Goal: Transaction & Acquisition: Purchase product/service

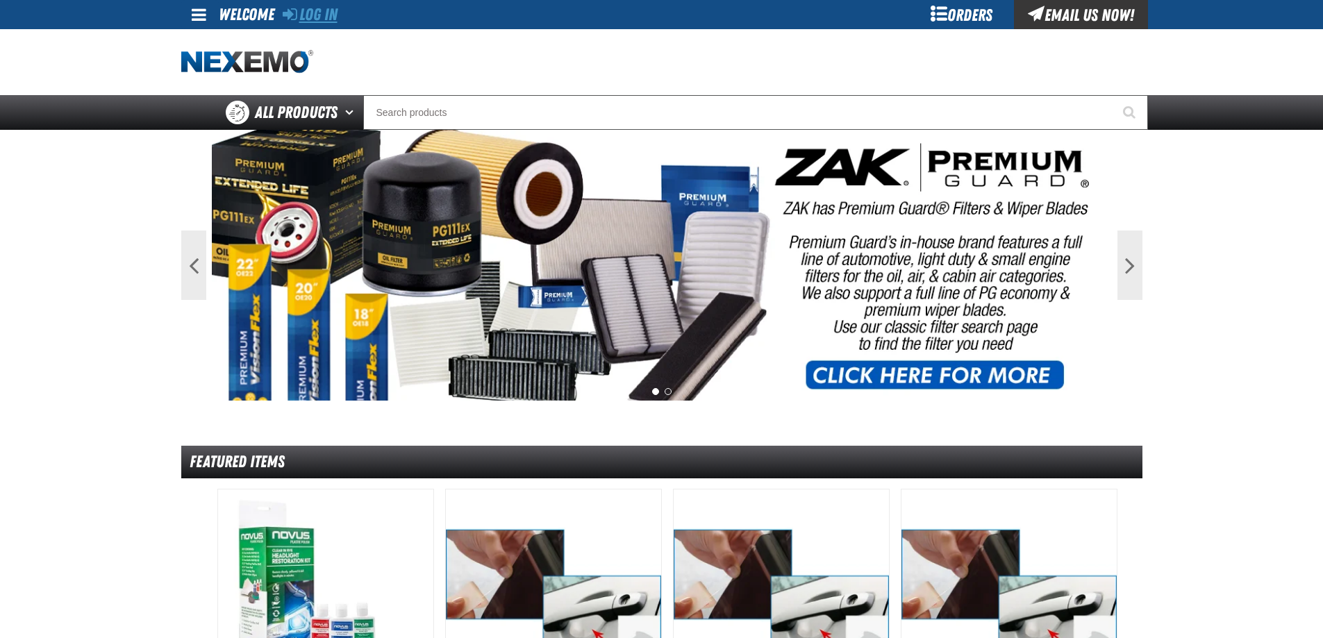
click at [335, 19] on link "Log In" at bounding box center [310, 14] width 55 height 19
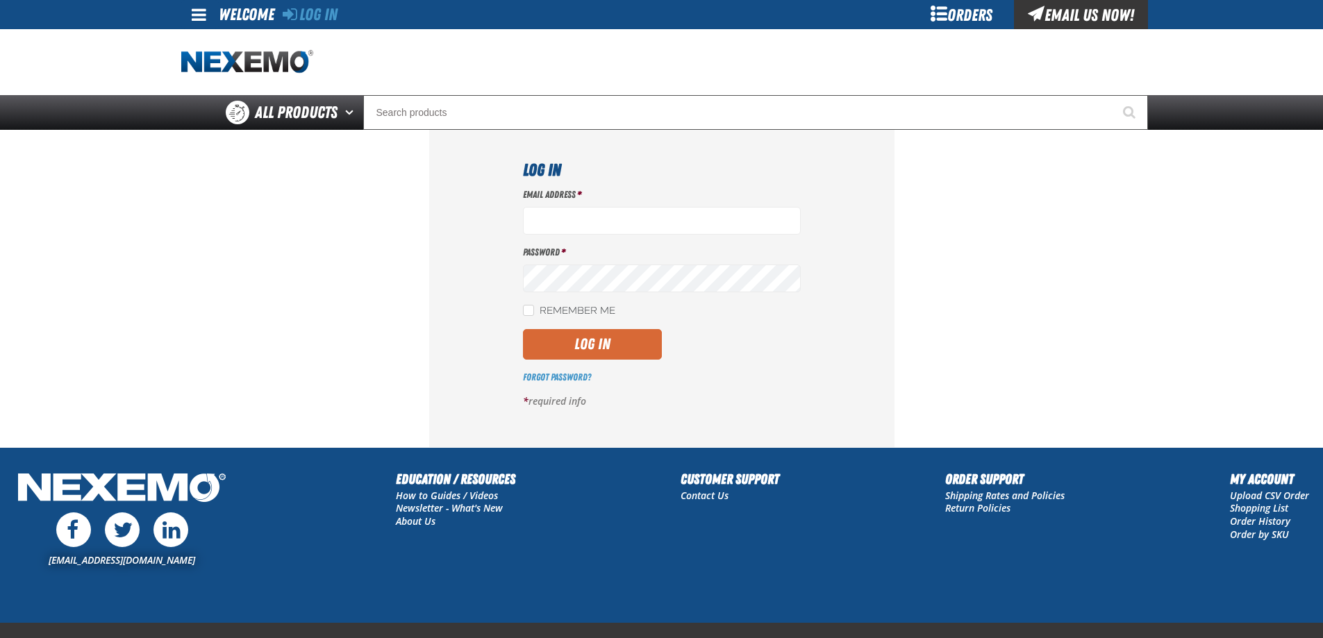
type input "ttenczar@vtaig.com"
click at [587, 342] on button "Log In" at bounding box center [592, 344] width 139 height 31
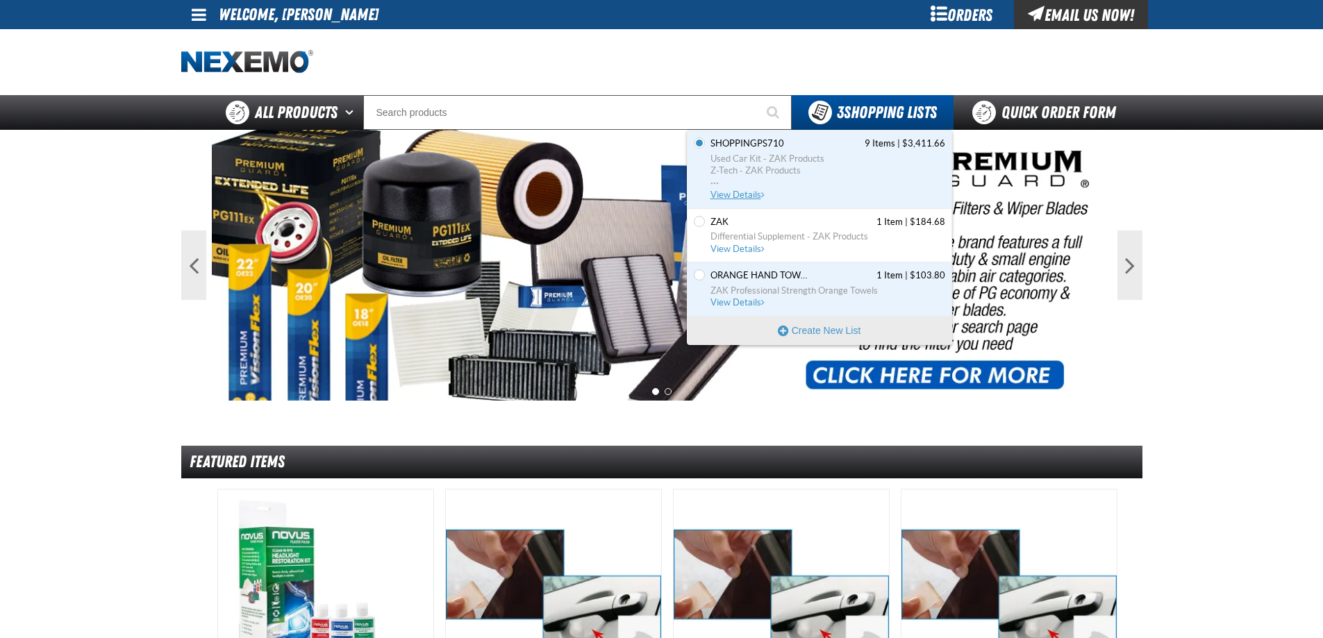
click at [751, 192] on span "View Details" at bounding box center [738, 195] width 56 height 10
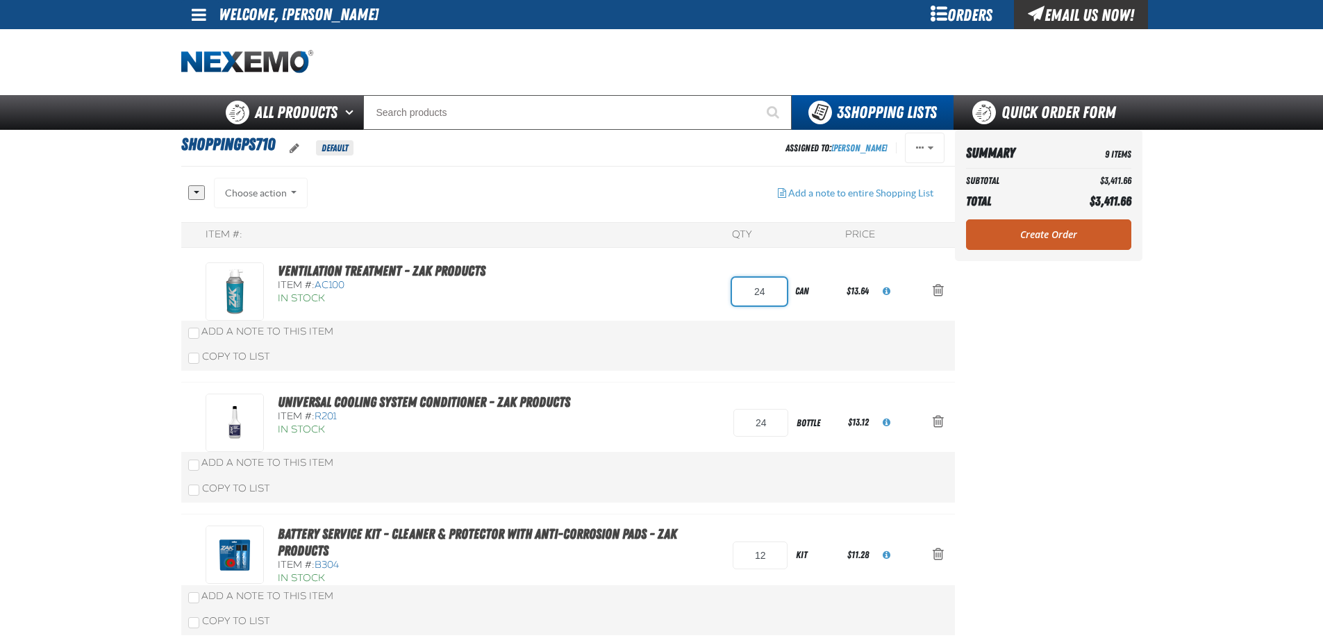
drag, startPoint x: 764, startPoint y: 292, endPoint x: 737, endPoint y: 291, distance: 27.1
click at [737, 291] on input "24" at bounding box center [759, 292] width 55 height 28
type input "36"
click at [763, 338] on div "Ventilation Treatment - ZAK Products Item #: AC100 In Stock 36 can" at bounding box center [567, 317] width 773 height 132
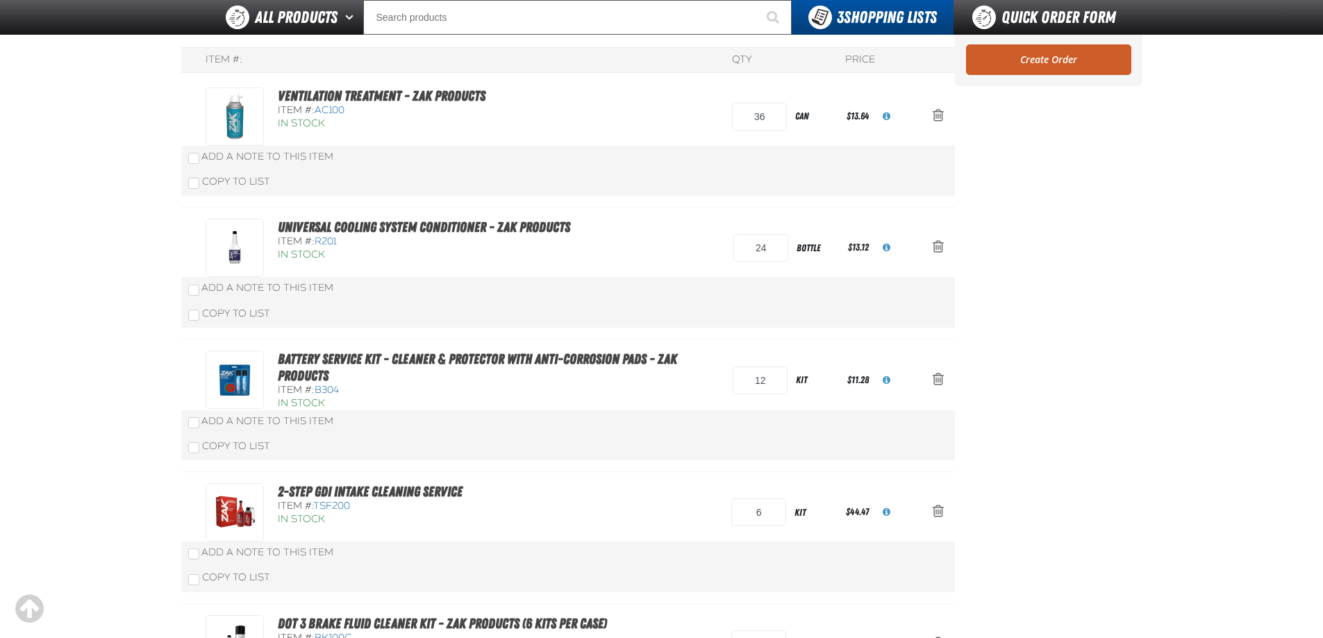
scroll to position [210, 0]
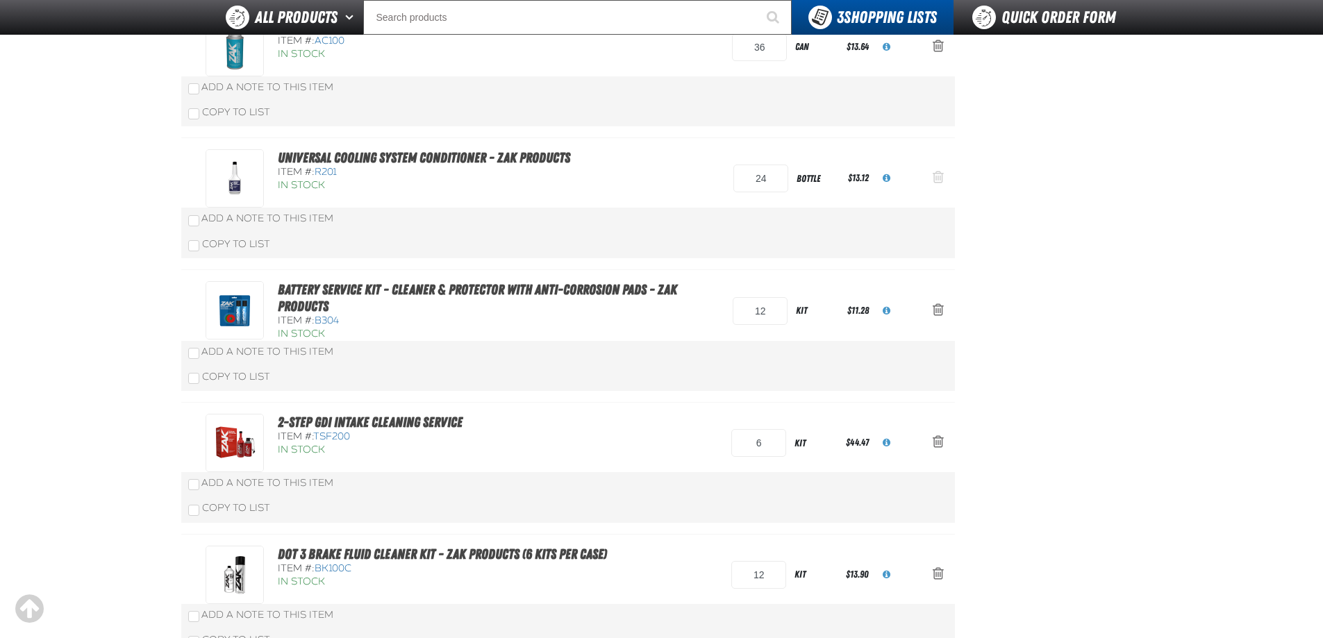
click at [937, 181] on span "Action Remove Universal Cooling System Conditioner - ZAK Products from Shopping…" at bounding box center [937, 177] width 11 height 14
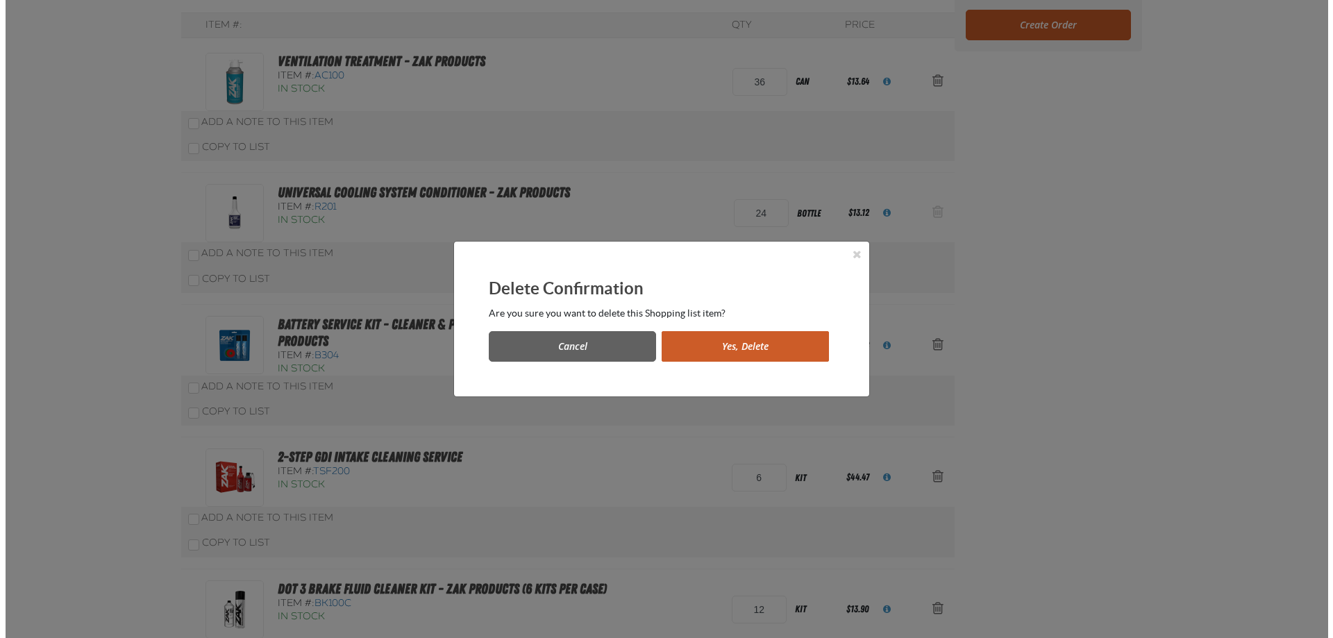
scroll to position [0, 0]
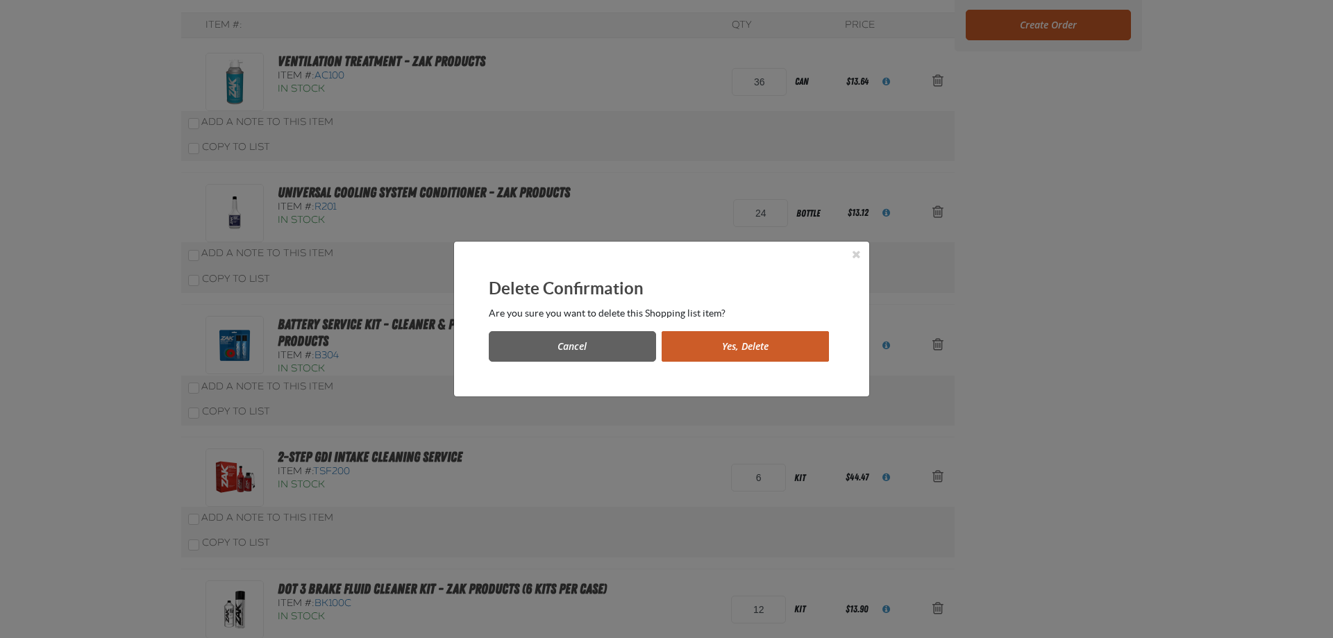
click at [791, 339] on button "Yes, Delete" at bounding box center [745, 346] width 167 height 31
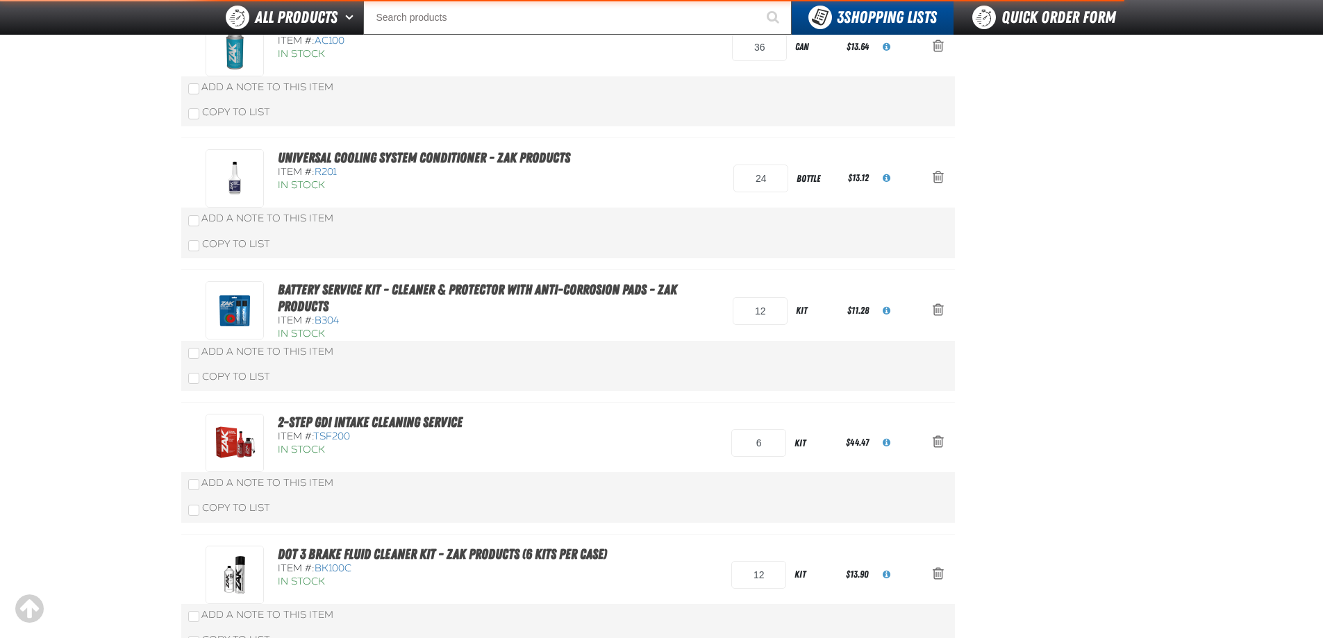
scroll to position [278, 0]
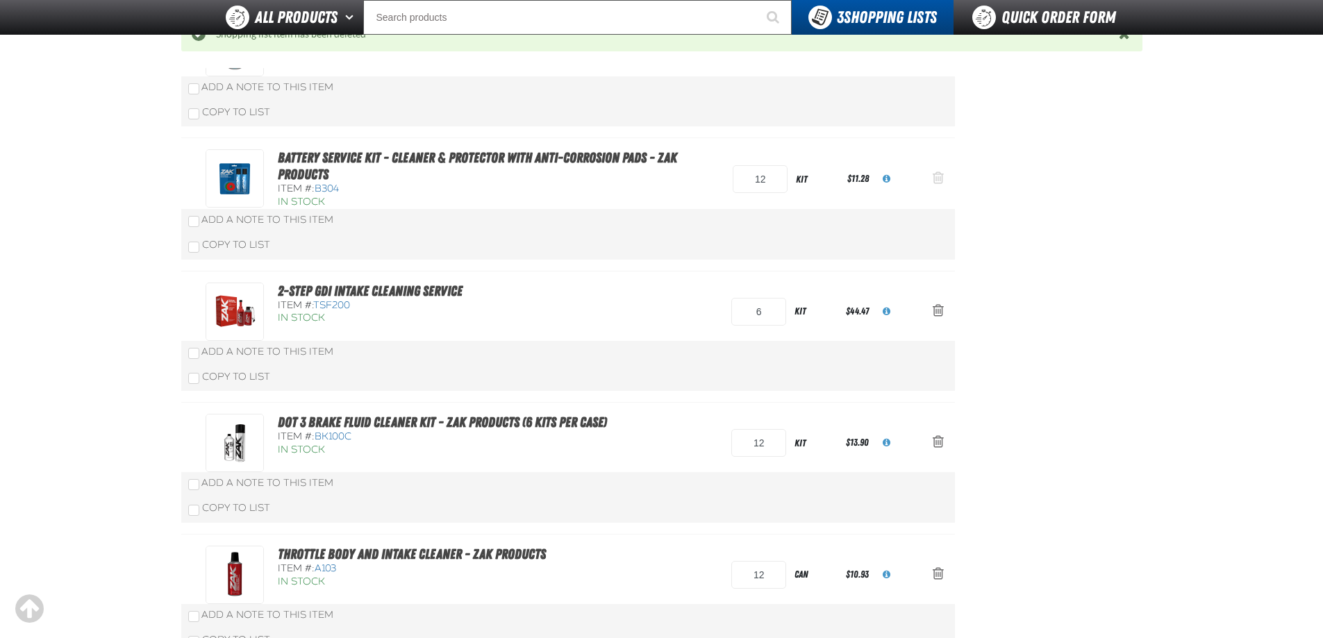
click at [934, 181] on span "Action Remove Battery Service Kit - Cleaner &amp; Protector with Anti-Corrosion…" at bounding box center [937, 178] width 11 height 14
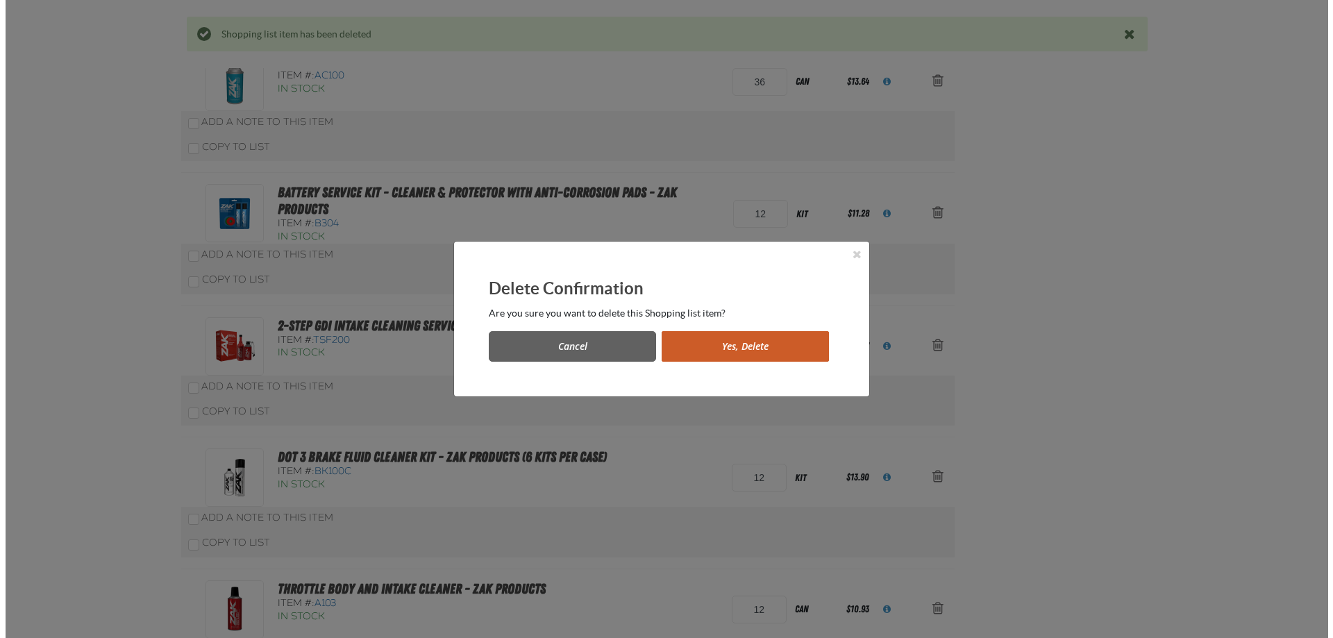
scroll to position [0, 0]
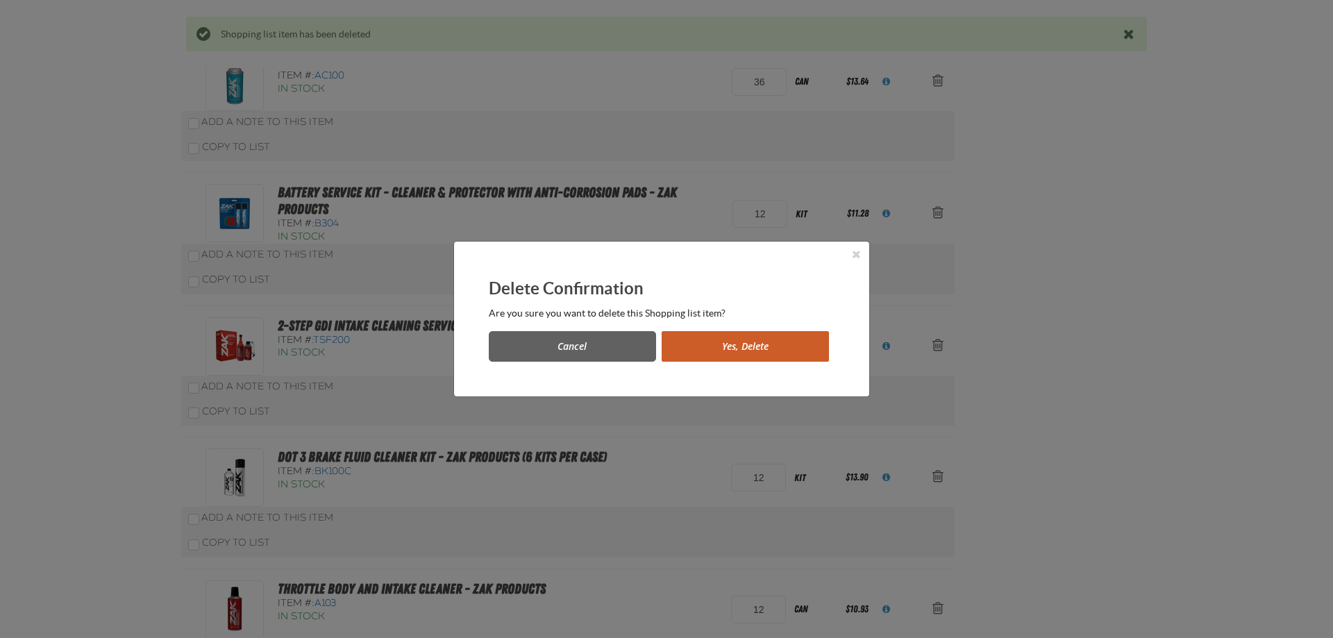
click at [791, 338] on button "Yes, Delete" at bounding box center [745, 346] width 167 height 31
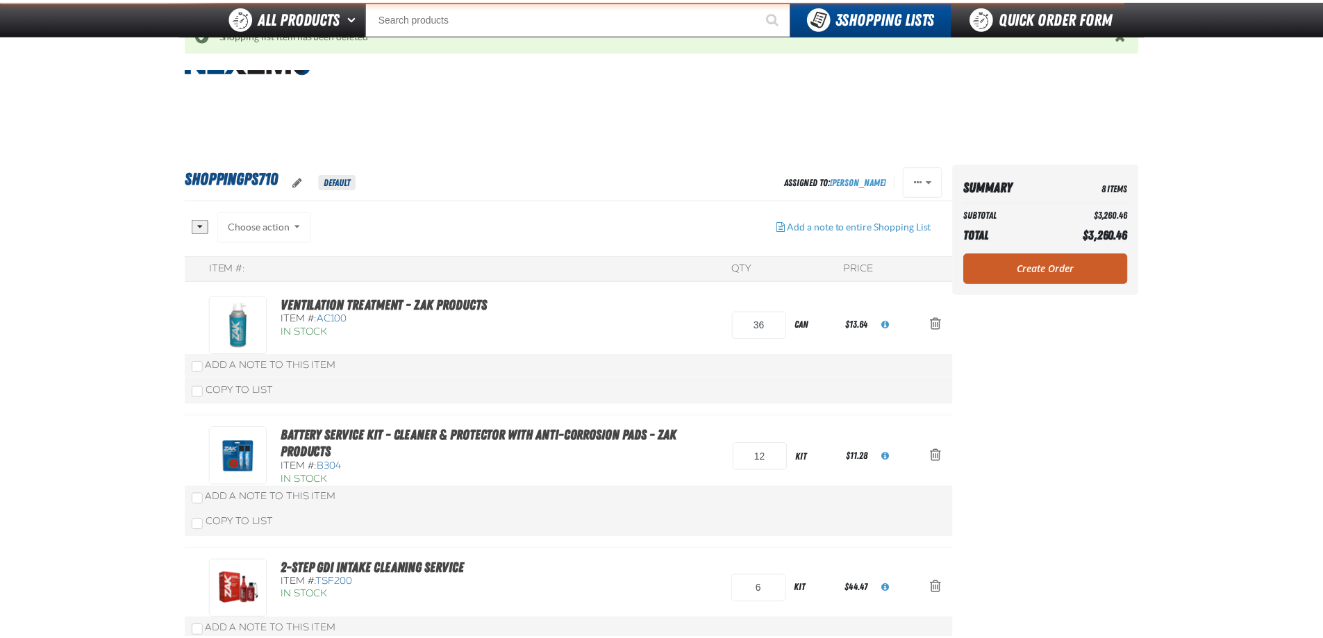
scroll to position [278, 0]
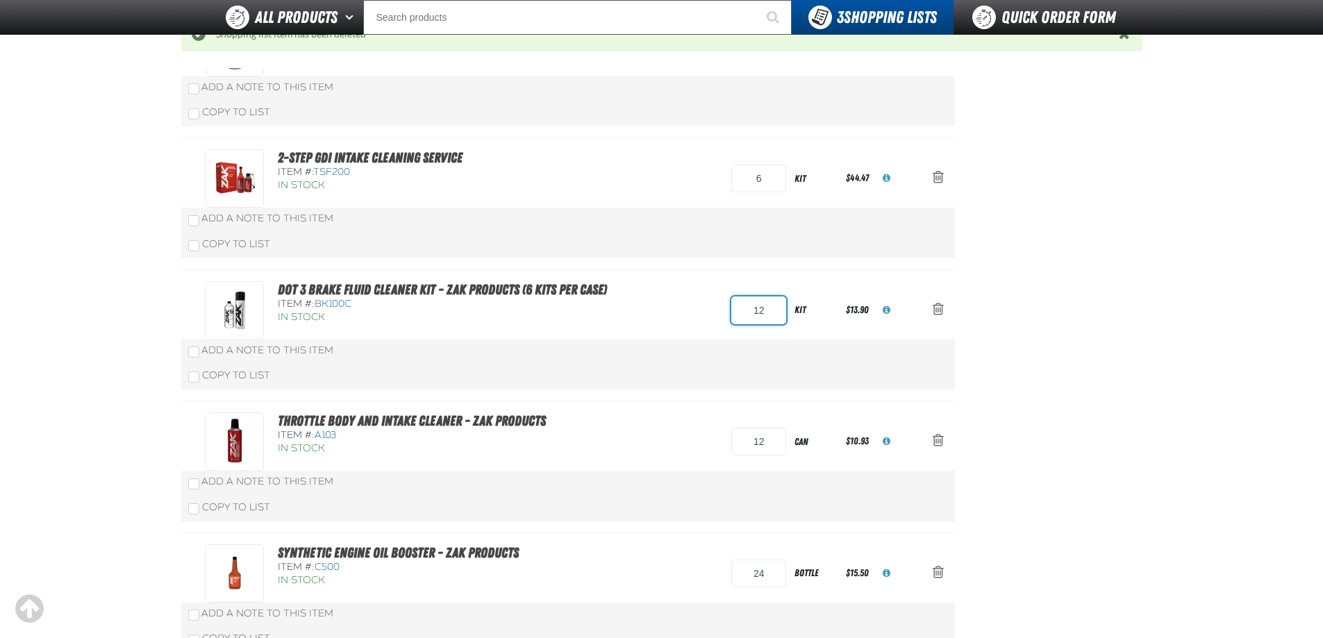
drag, startPoint x: 746, startPoint y: 312, endPoint x: 737, endPoint y: 312, distance: 9.0
click at [737, 312] on input "12" at bounding box center [758, 310] width 55 height 28
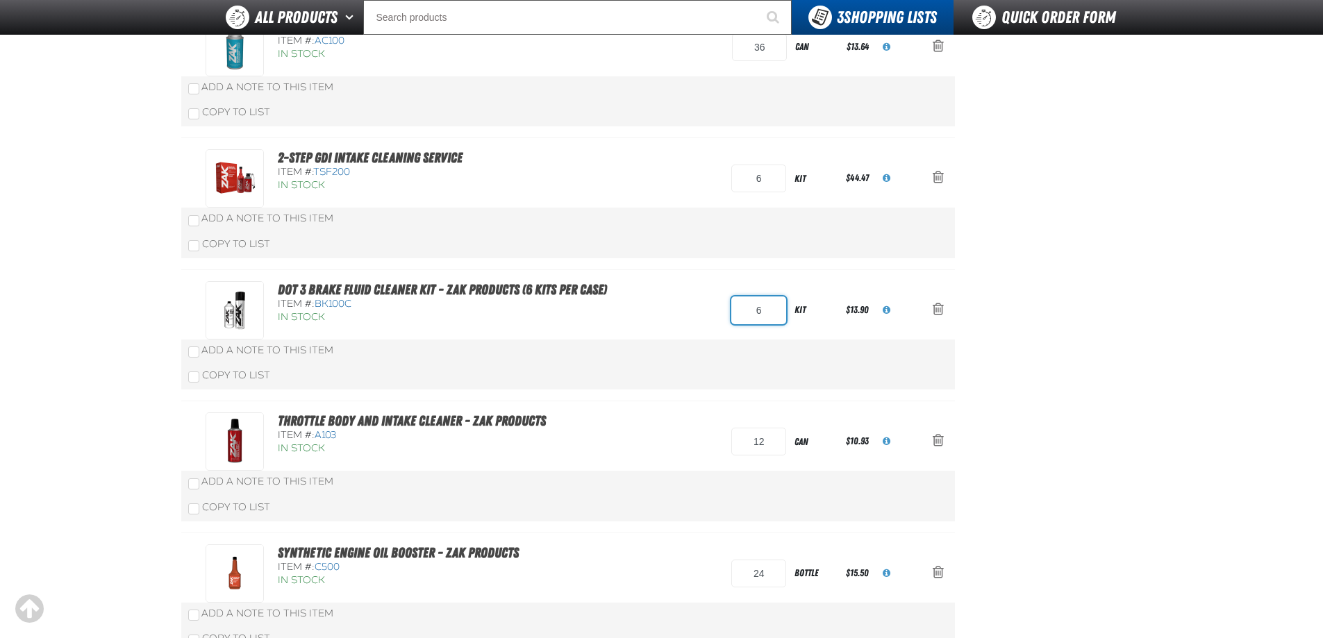
type input "6"
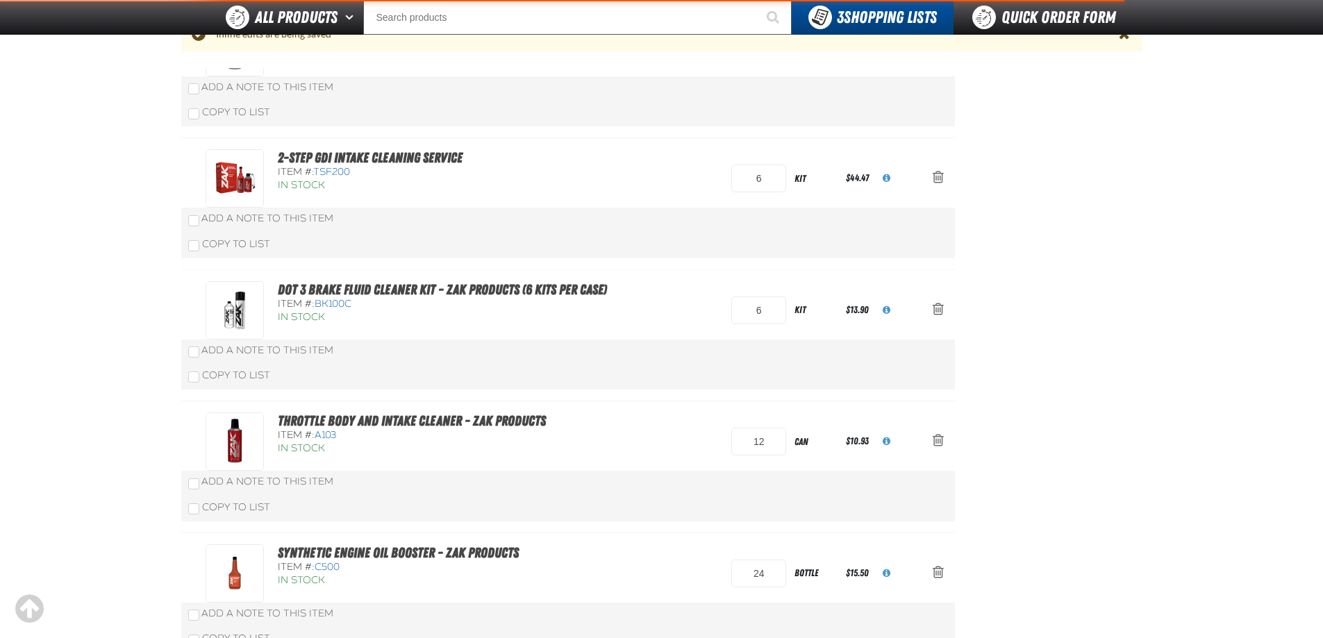
click at [840, 335] on div "DOT 3 Brake Fluid Cleaner Kit - ZAK Products (6 Kits per Case) Item #: BK100C I…" at bounding box center [554, 310] width 696 height 58
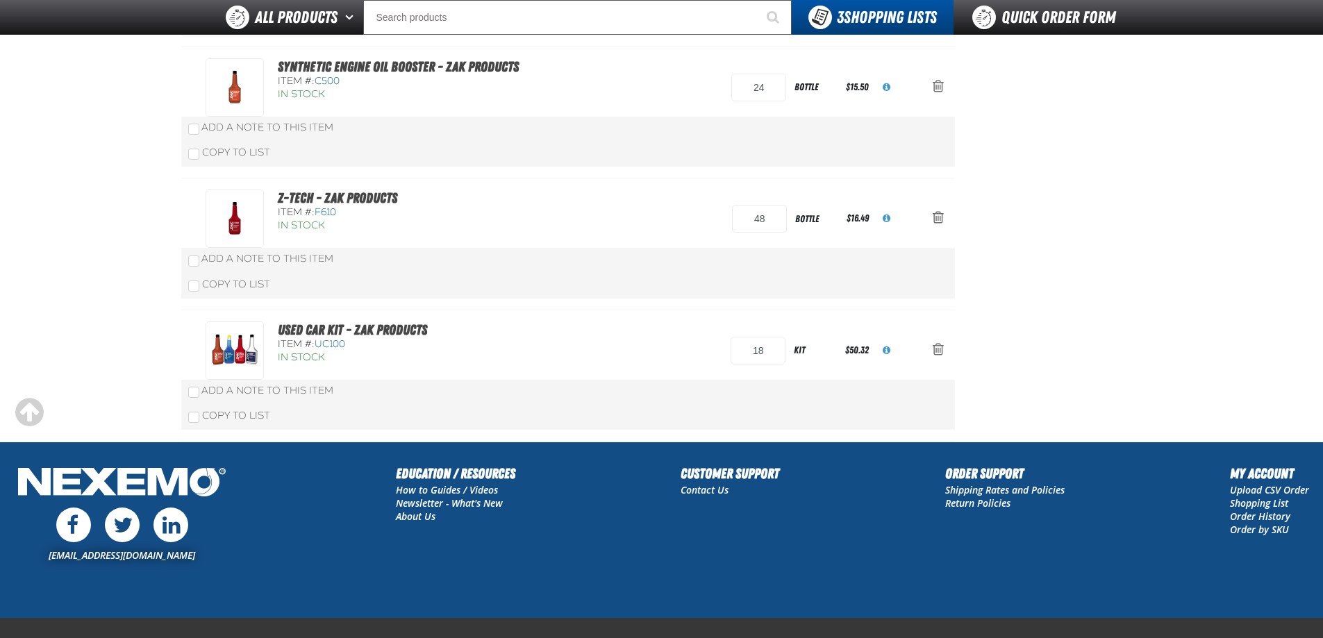
scroll to position [765, 0]
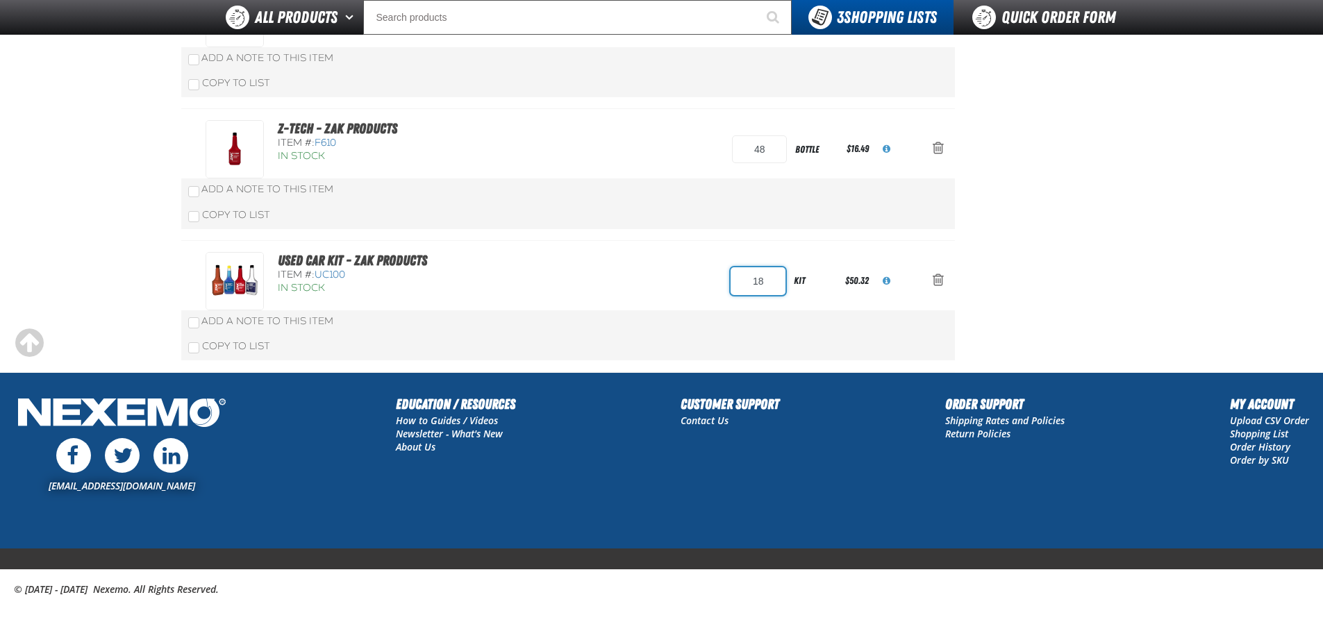
drag, startPoint x: 765, startPoint y: 280, endPoint x: 714, endPoint y: 280, distance: 50.7
click at [714, 280] on div "Used Car Kit - ZAK Products Item #: UC100 In Stock 18 kit $50.32" at bounding box center [554, 281] width 696 height 58
type input "6"
click at [646, 327] on div "Add a Note to This Item" at bounding box center [568, 322] width 760 height 14
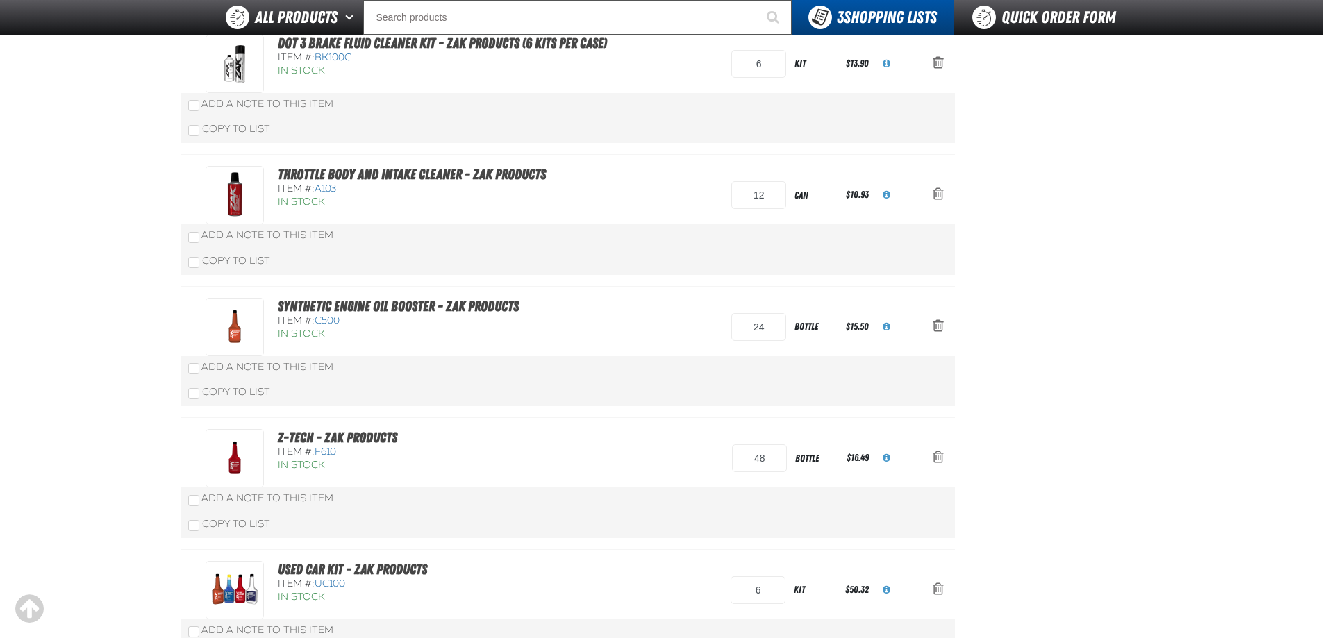
scroll to position [486, 0]
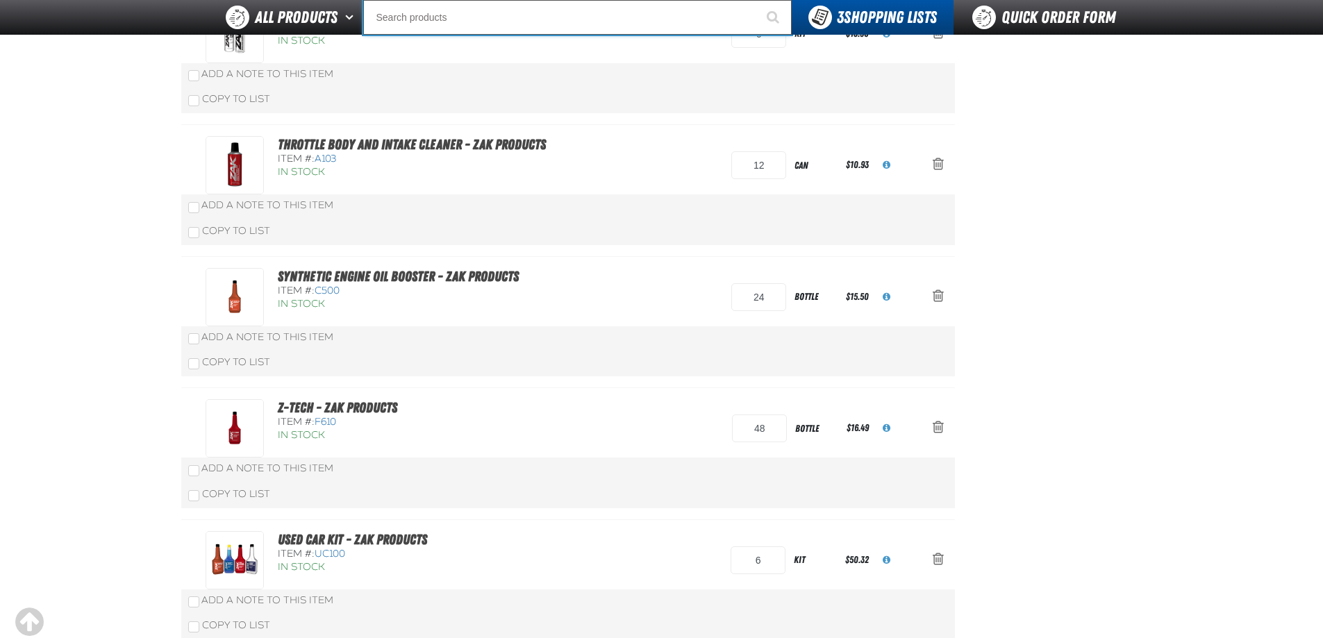
click at [410, 22] on input "Search" at bounding box center [577, 17] width 428 height 35
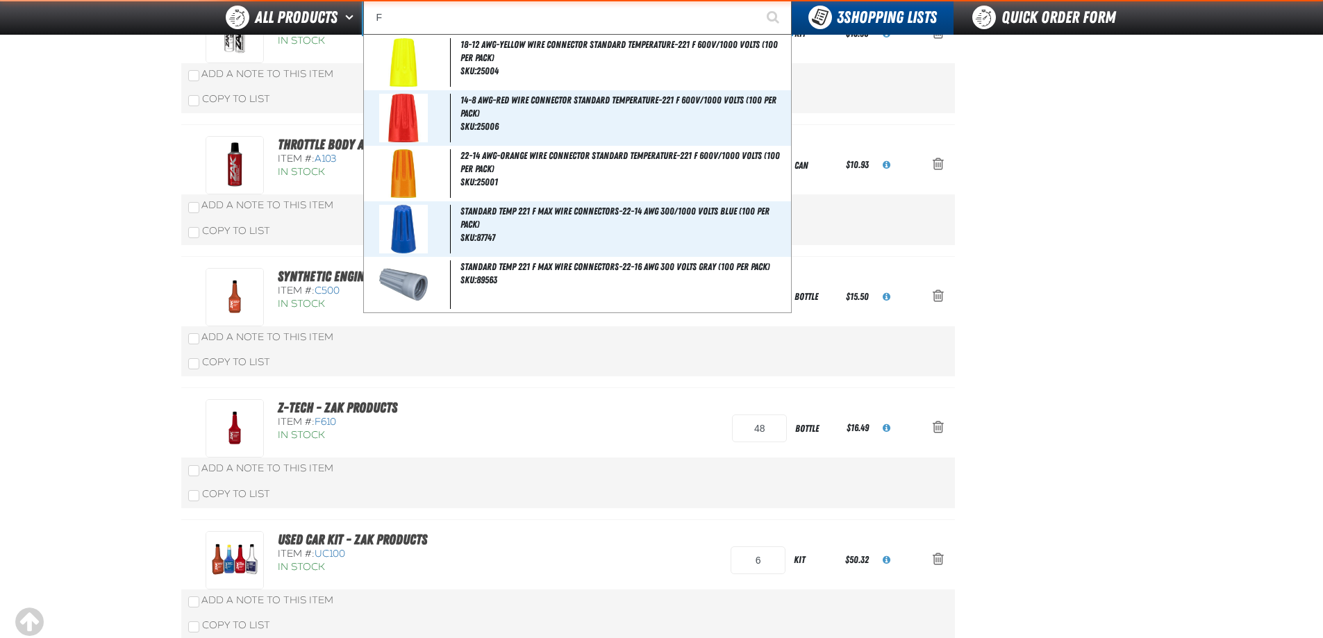
type input "FR"
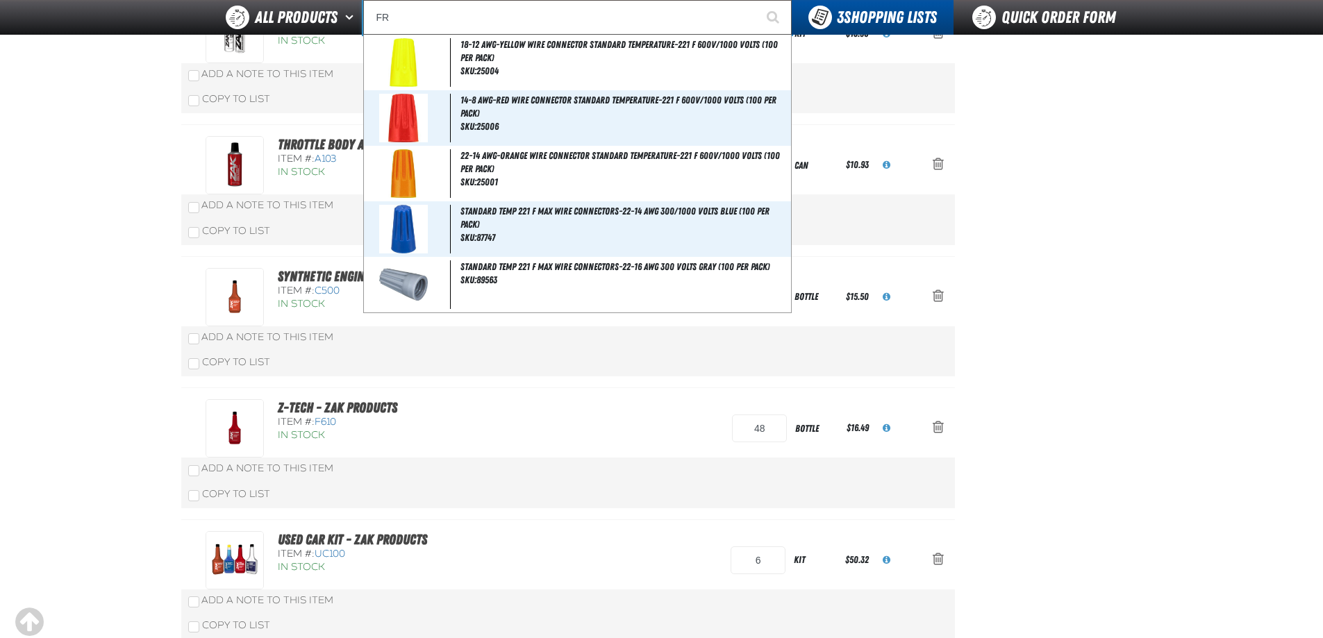
type input "FROM"
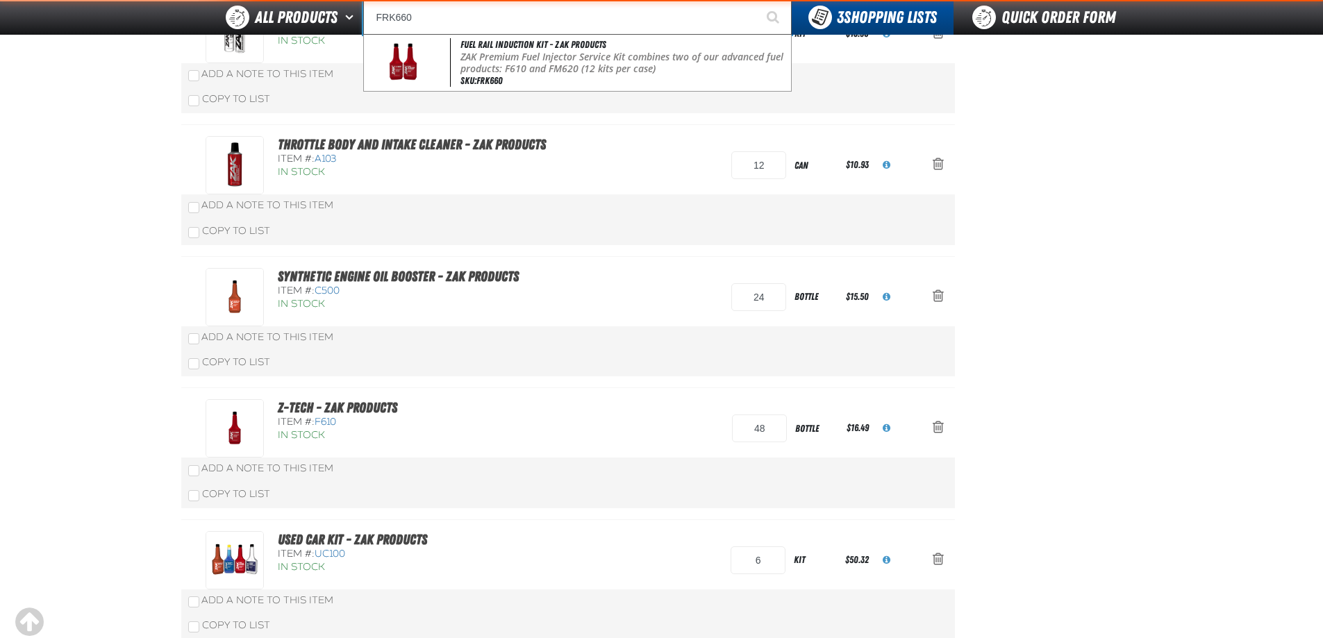
type input "FRK660"
click at [757, 0] on button "Start Searching" at bounding box center [774, 17] width 35 height 35
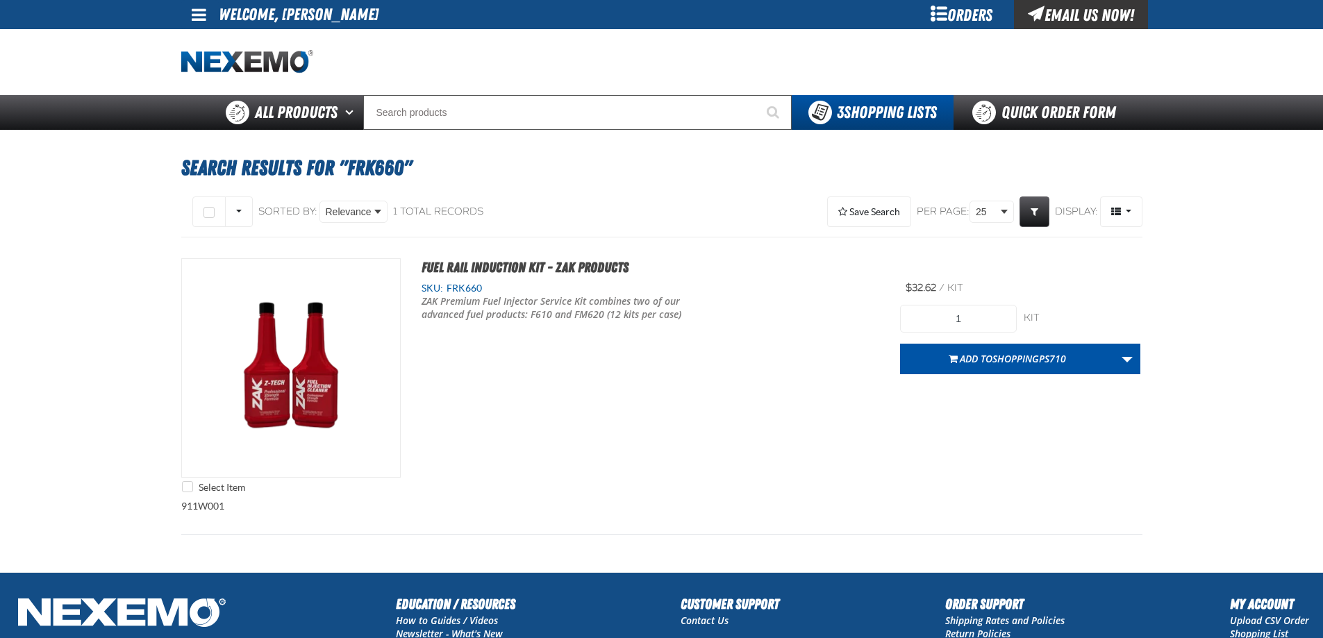
click at [485, 67] on div at bounding box center [360, 62] width 358 height 24
drag, startPoint x: 978, startPoint y: 319, endPoint x: 948, endPoint y: 318, distance: 29.9
click at [948, 318] on input "1" at bounding box center [958, 319] width 117 height 28
type input "12"
click at [875, 328] on div "SKU: FRK660 ZAK Premium Fuel Injector Service Kit combines two of our advanced …" at bounding box center [651, 311] width 500 height 59
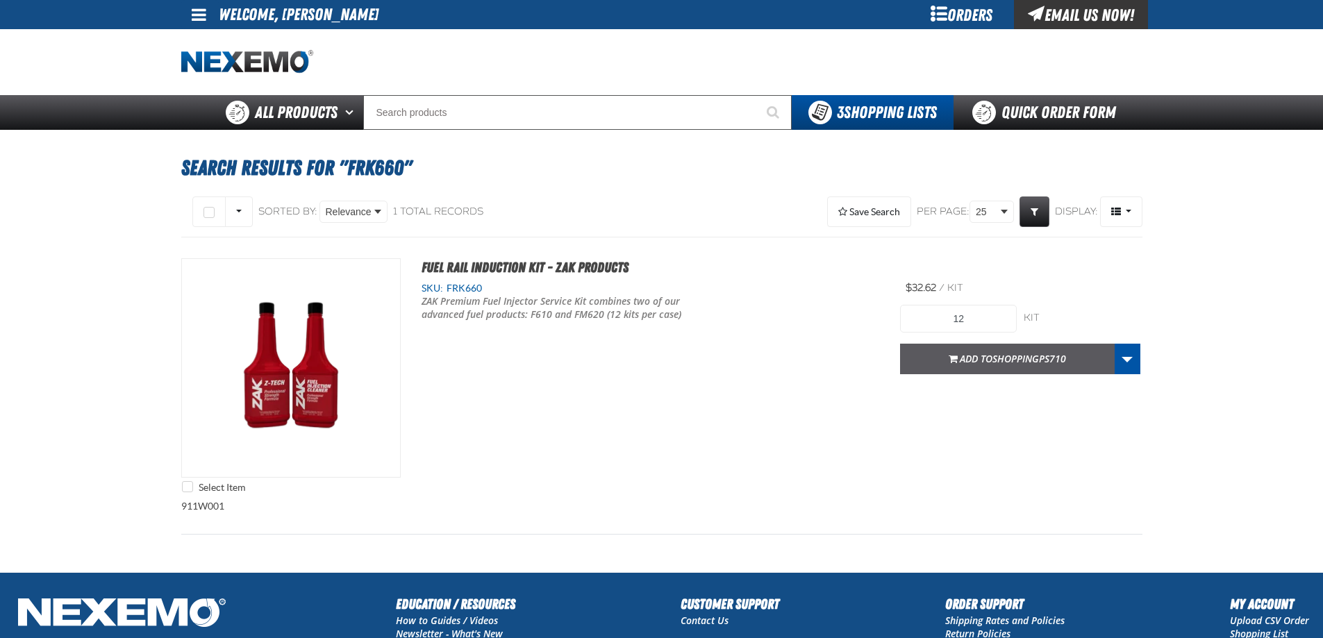
click at [989, 352] on span "Add to ShoppingPS710" at bounding box center [1012, 358] width 106 height 13
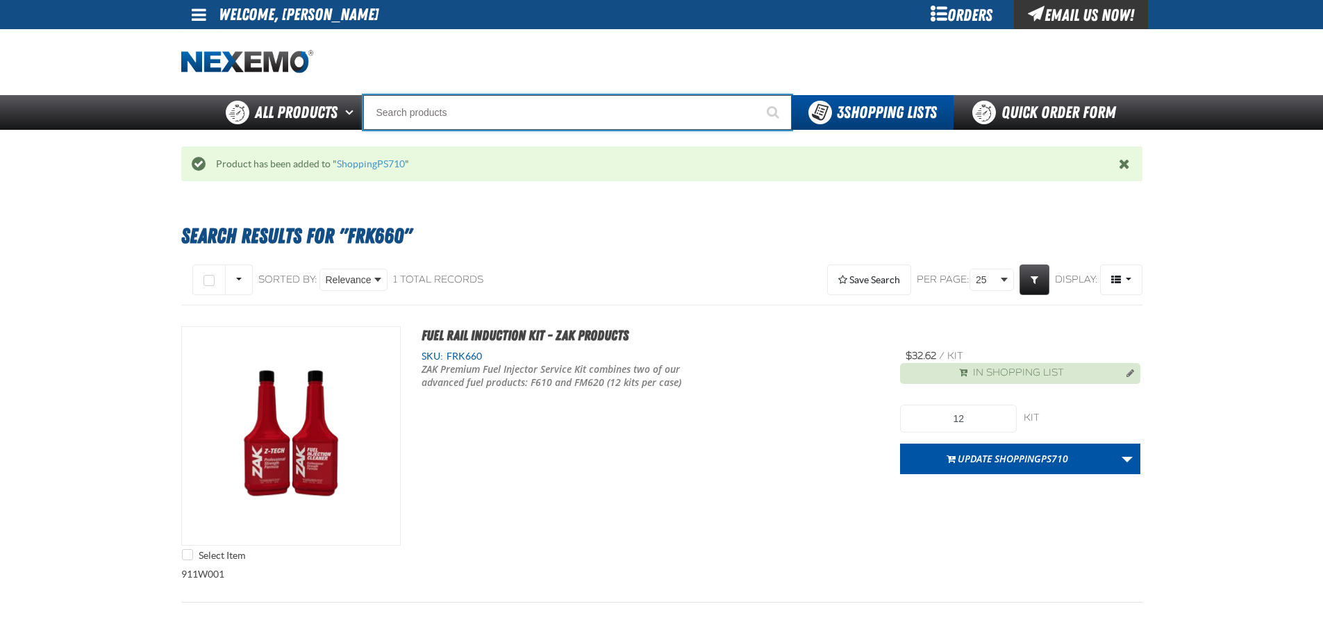
click at [432, 112] on input "Search" at bounding box center [577, 112] width 428 height 35
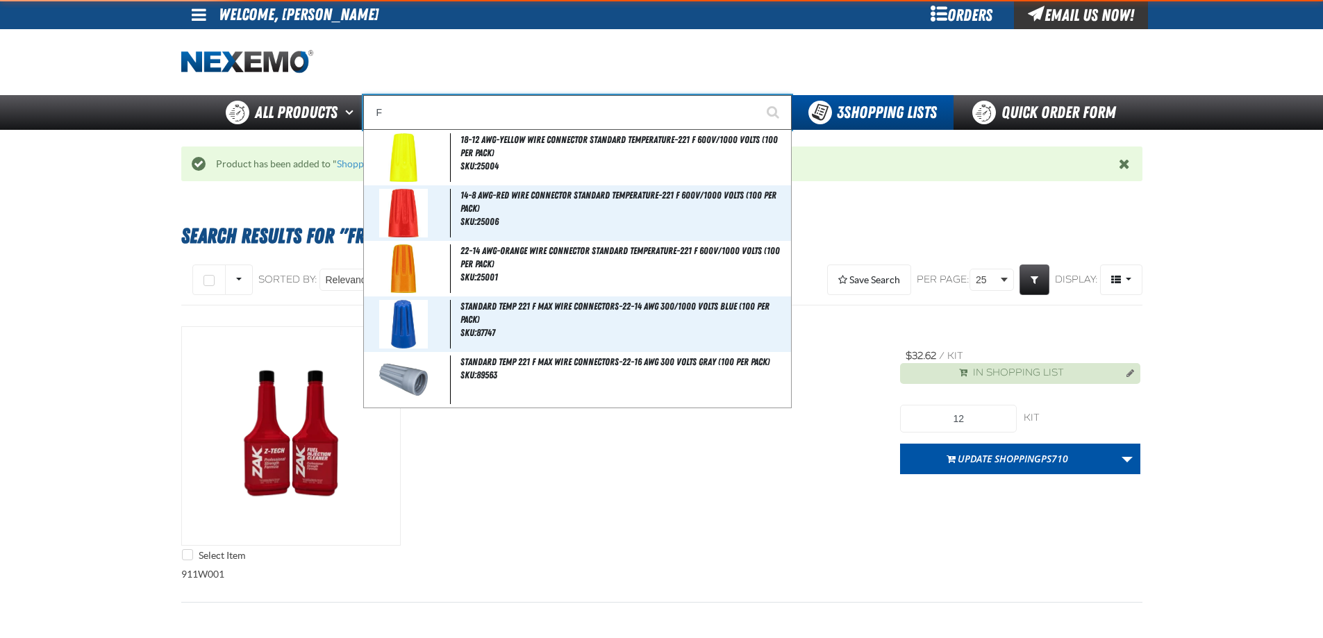
type input "FR"
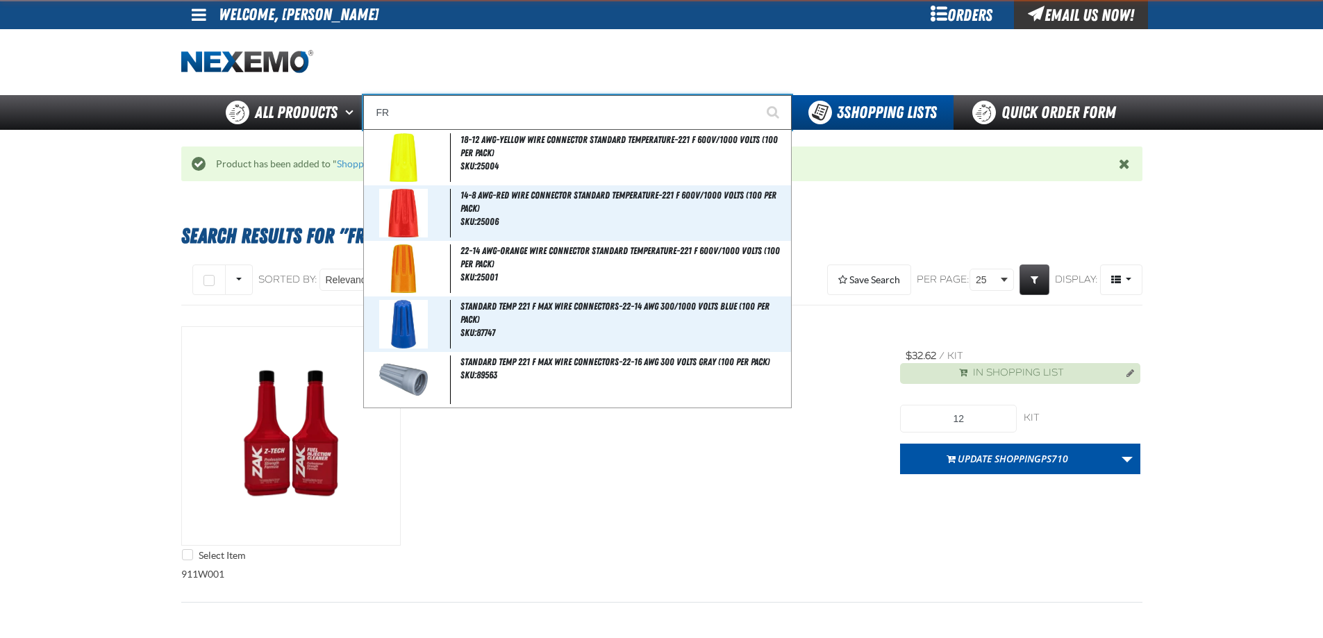
type input "FROM"
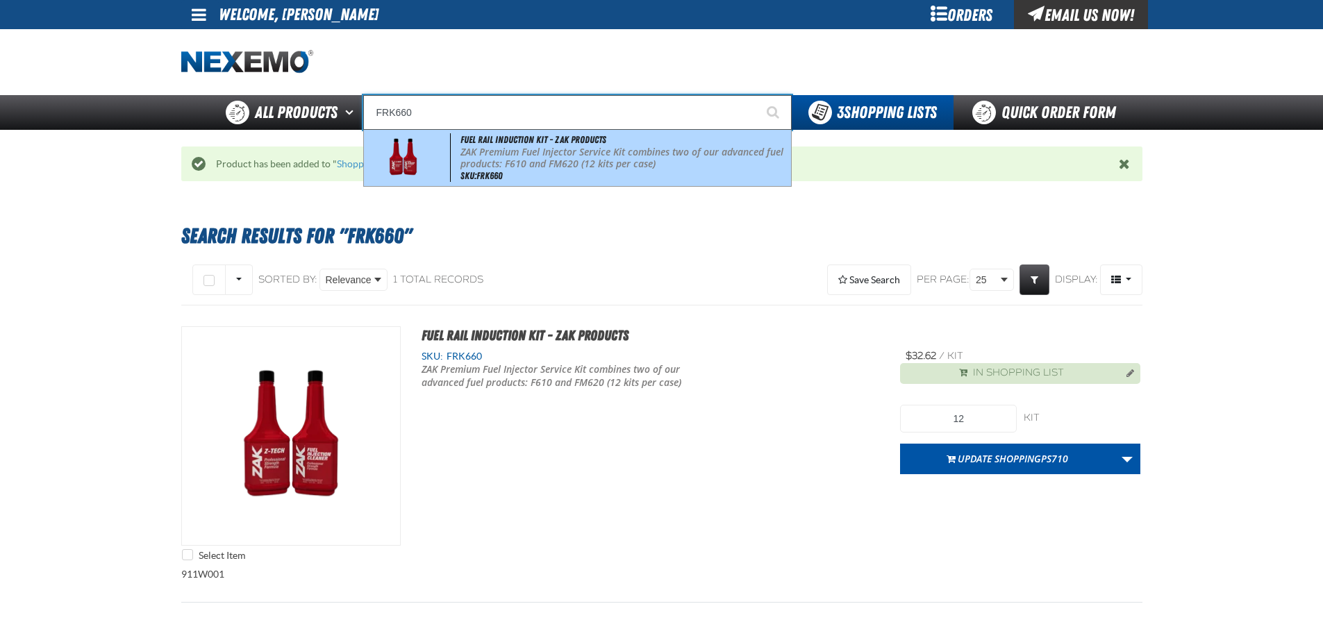
click at [480, 151] on p "ZAK Premium Fuel Injector Service Kit combines two of our advanced fuel product…" at bounding box center [624, 158] width 328 height 24
type input "Fuel Rail Induction Kit - ZAK Products"
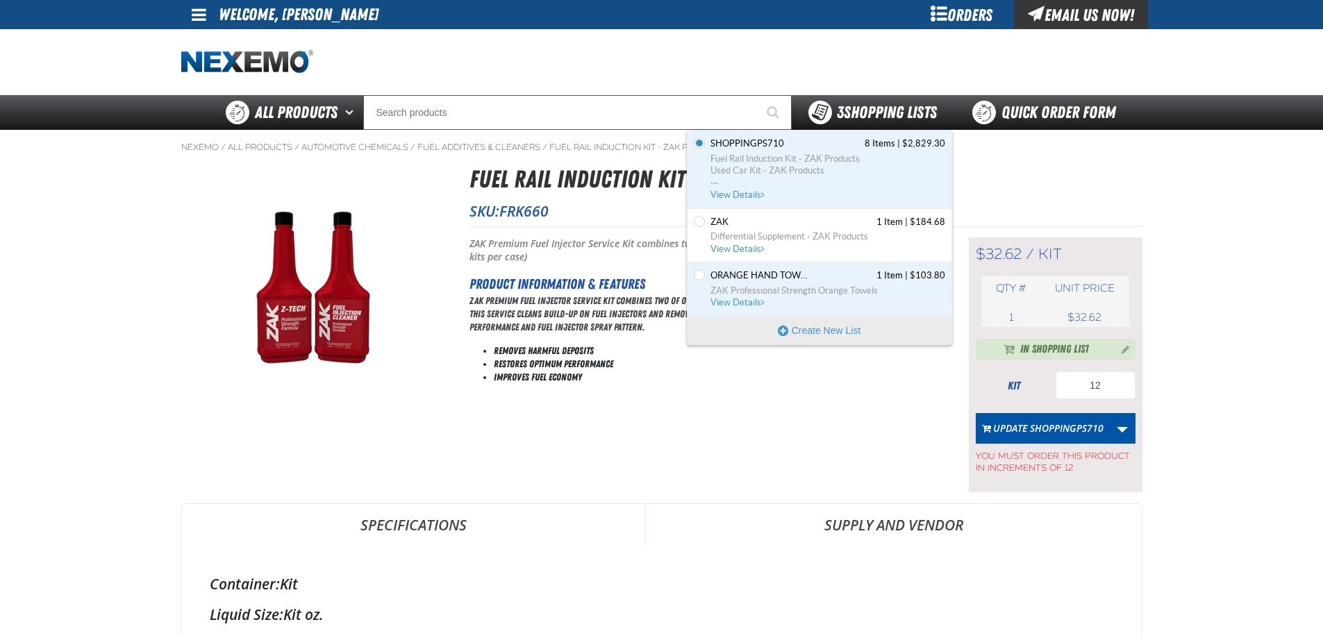
click at [812, 122] on span "You have 3 Shopping Lists. Open to view details" at bounding box center [820, 113] width 24 height 24
click at [746, 192] on span "View Details" at bounding box center [738, 195] width 56 height 10
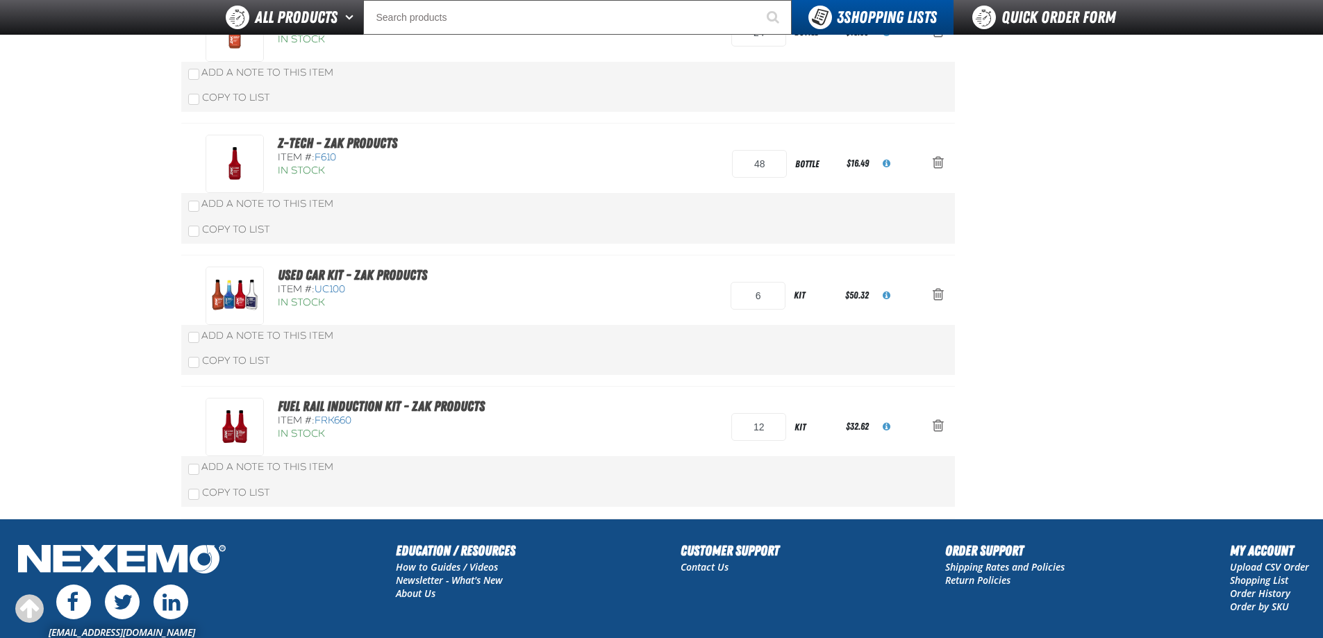
scroll to position [764, 0]
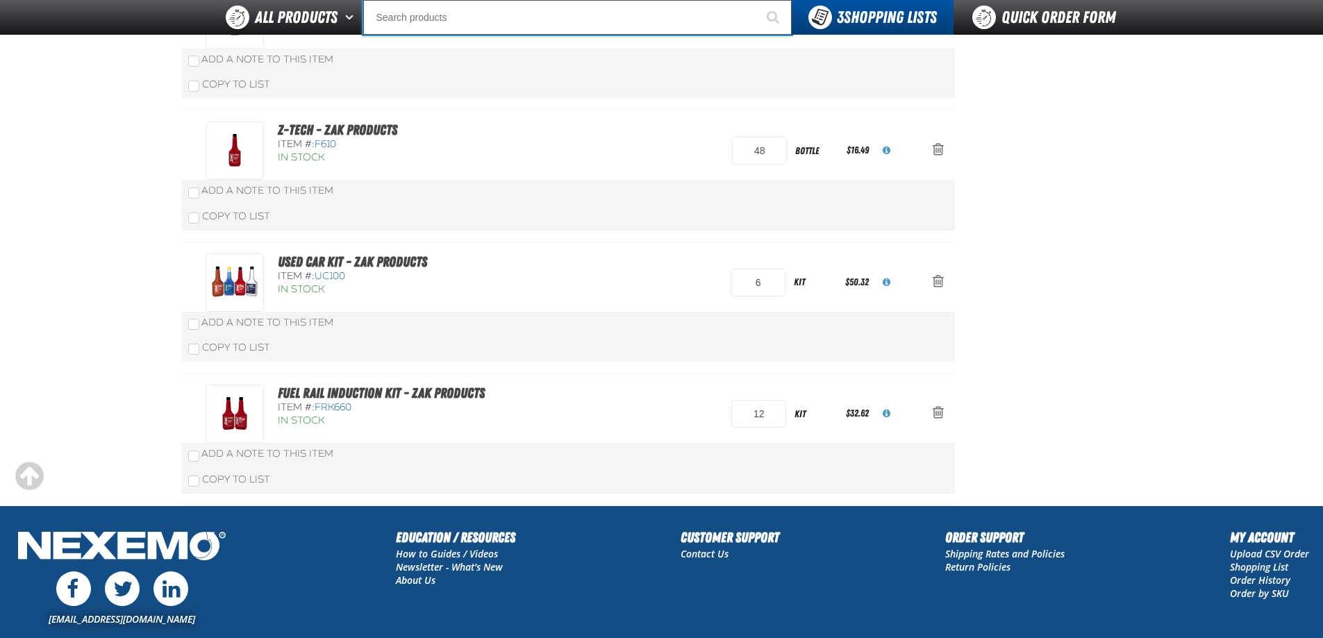
click at [452, 12] on input "Search" at bounding box center [577, 17] width 428 height 35
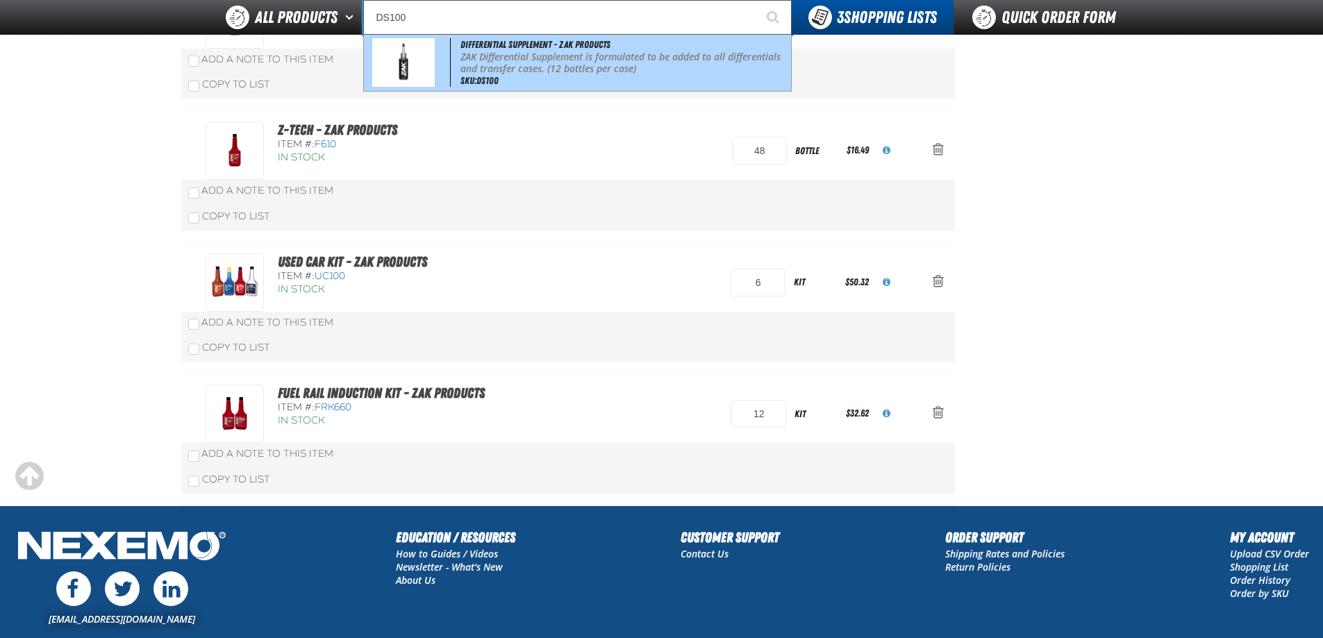
click at [490, 53] on p "ZAK Differential Supplement is formulated to be added to all differentials and …" at bounding box center [624, 63] width 328 height 24
type input "Differential Supplement - ZAK Products"
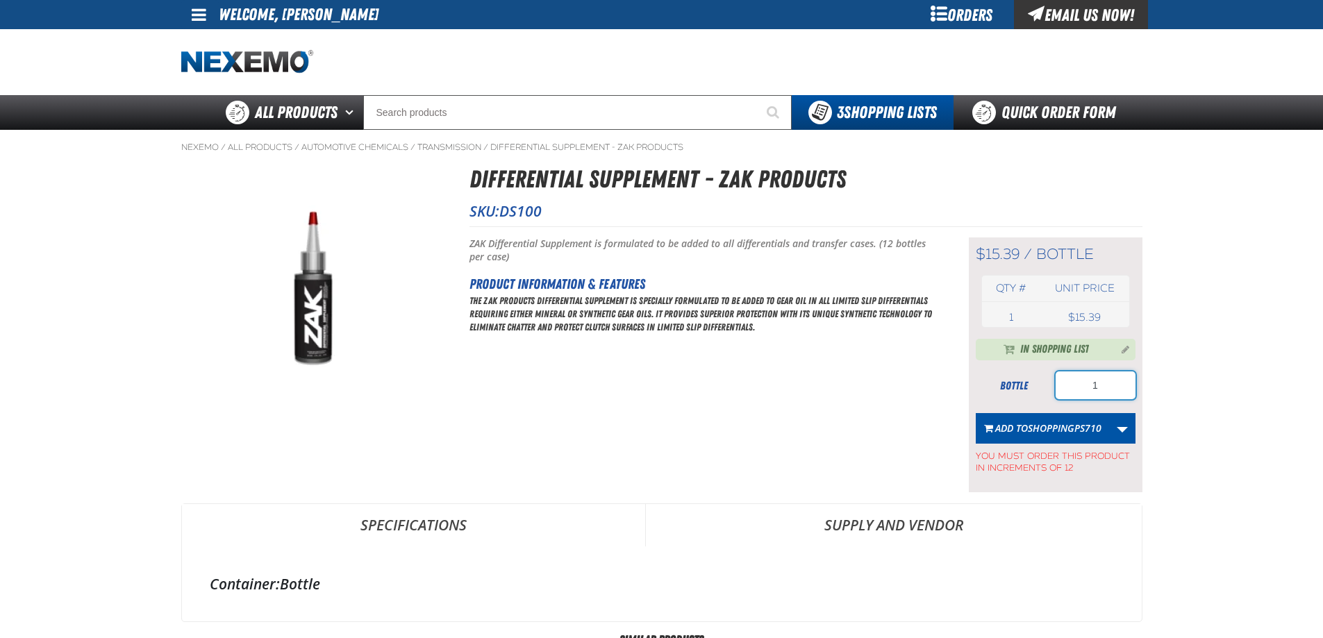
click at [1096, 385] on input "1" at bounding box center [1095, 385] width 80 height 28
type input "12"
click at [1056, 424] on span "ShoppingPS710" at bounding box center [1065, 427] width 74 height 13
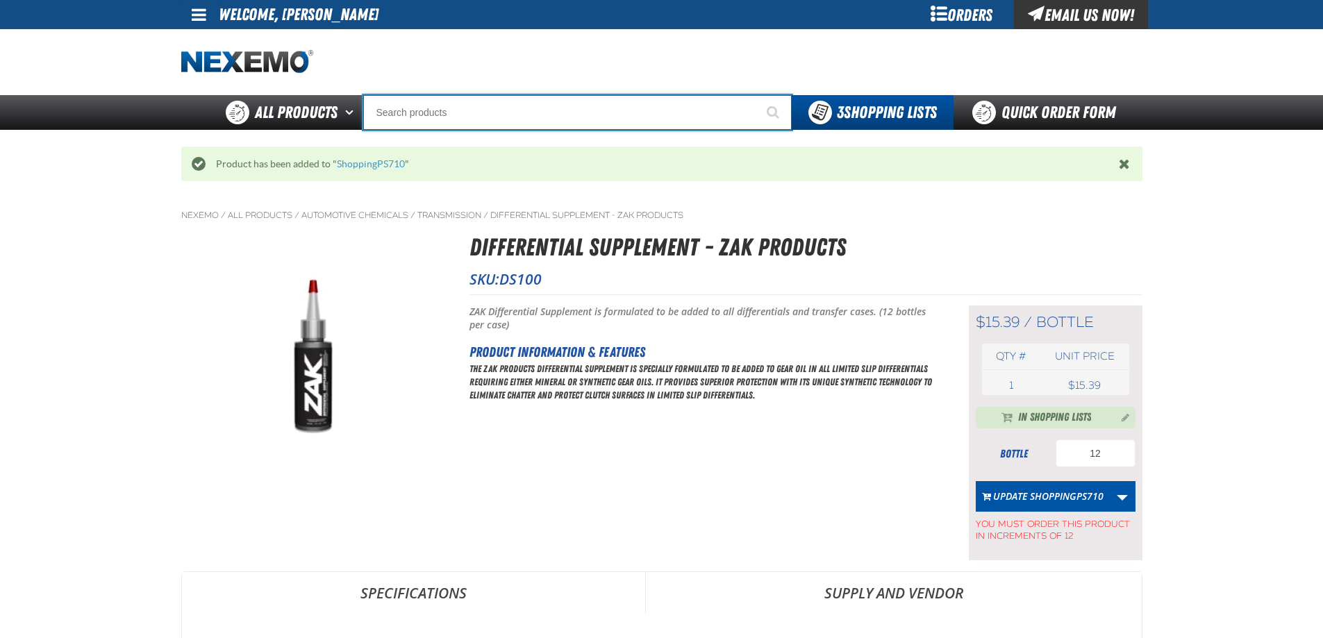
click at [394, 114] on input "Search" at bounding box center [577, 112] width 428 height 35
type input "D"
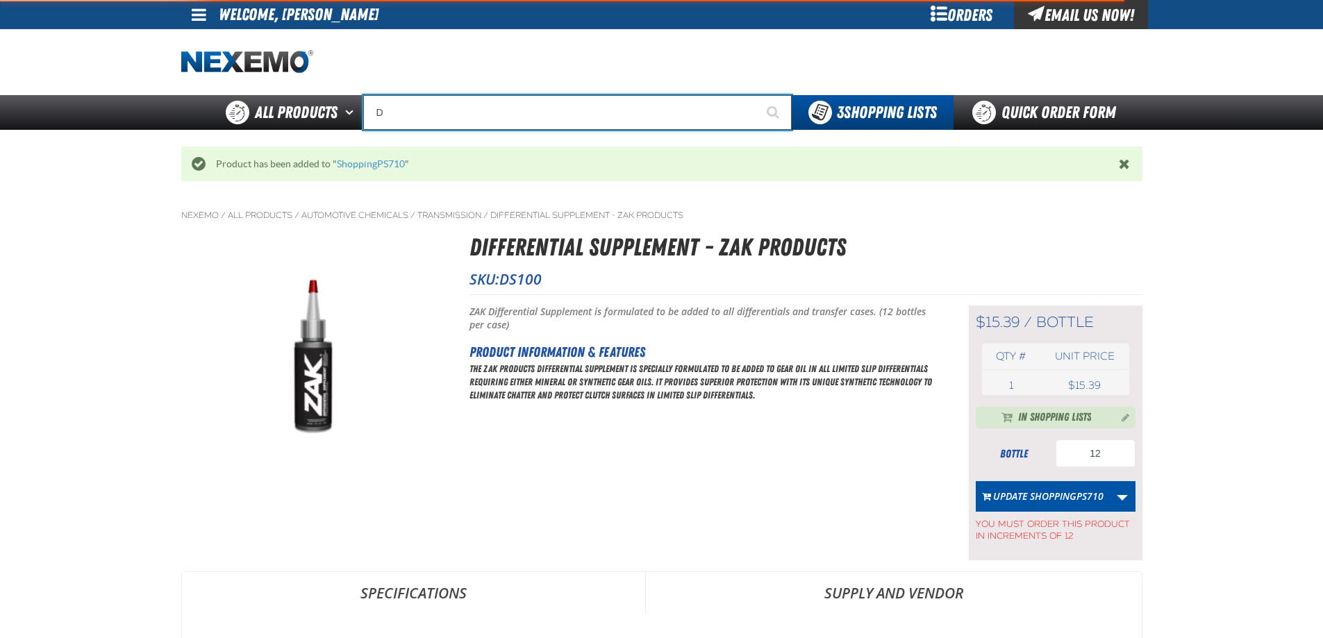
type input "D Alkaline Battery 1.5 Volt (ph)"
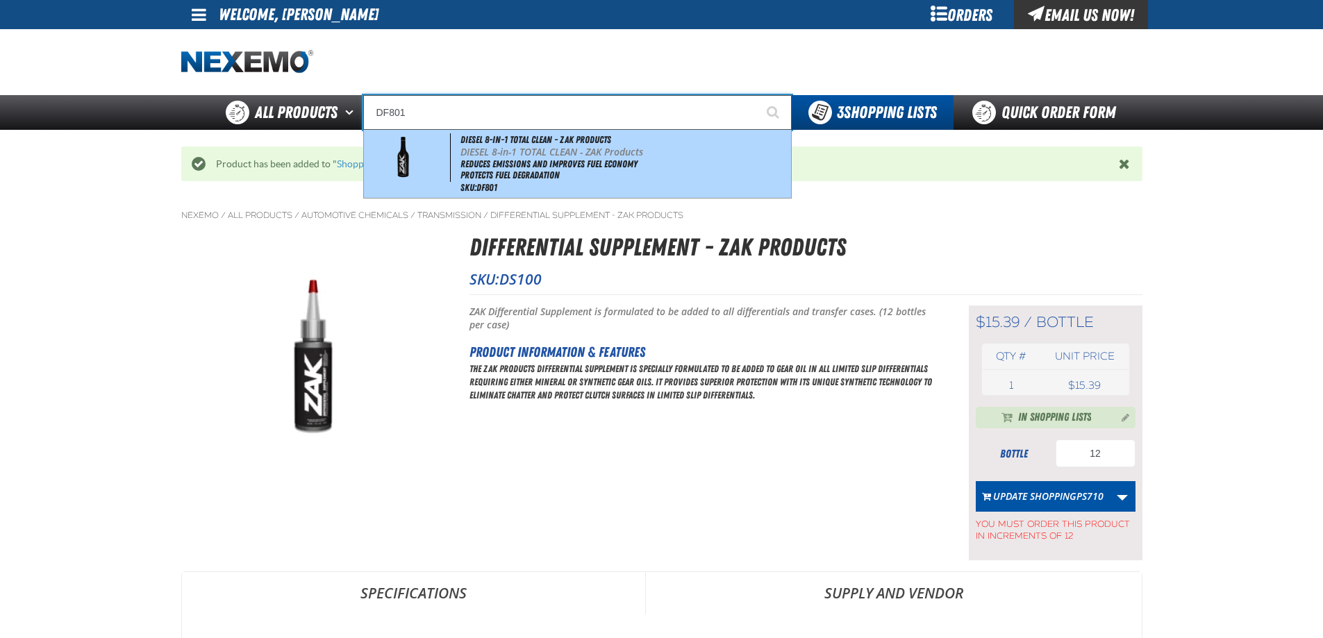
click at [496, 156] on p "DIESEL 8-in-1 TOTAL CLEAN - ZAK Products" at bounding box center [624, 152] width 328 height 12
type input "DIESEL 8-in-1 TOTAL CLEAN - ZAK Products"
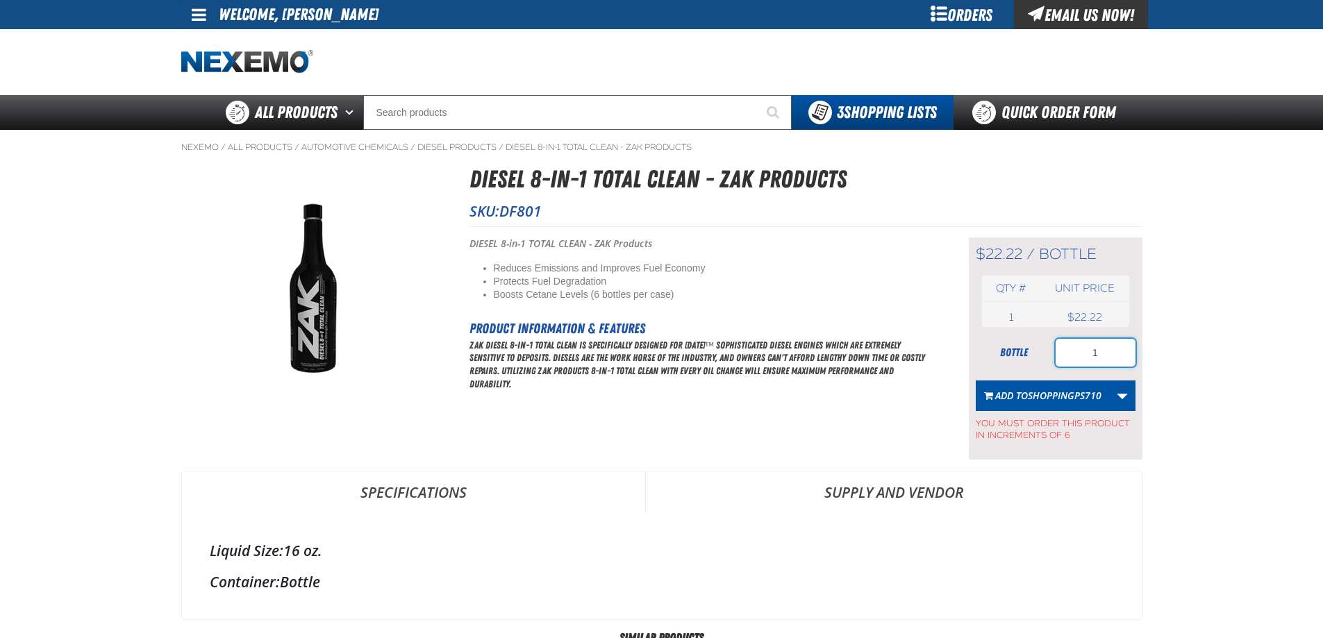
click at [1109, 357] on input "1" at bounding box center [1095, 353] width 80 height 28
type input "12"
click at [1032, 396] on span "ShoppingPS710" at bounding box center [1065, 395] width 74 height 13
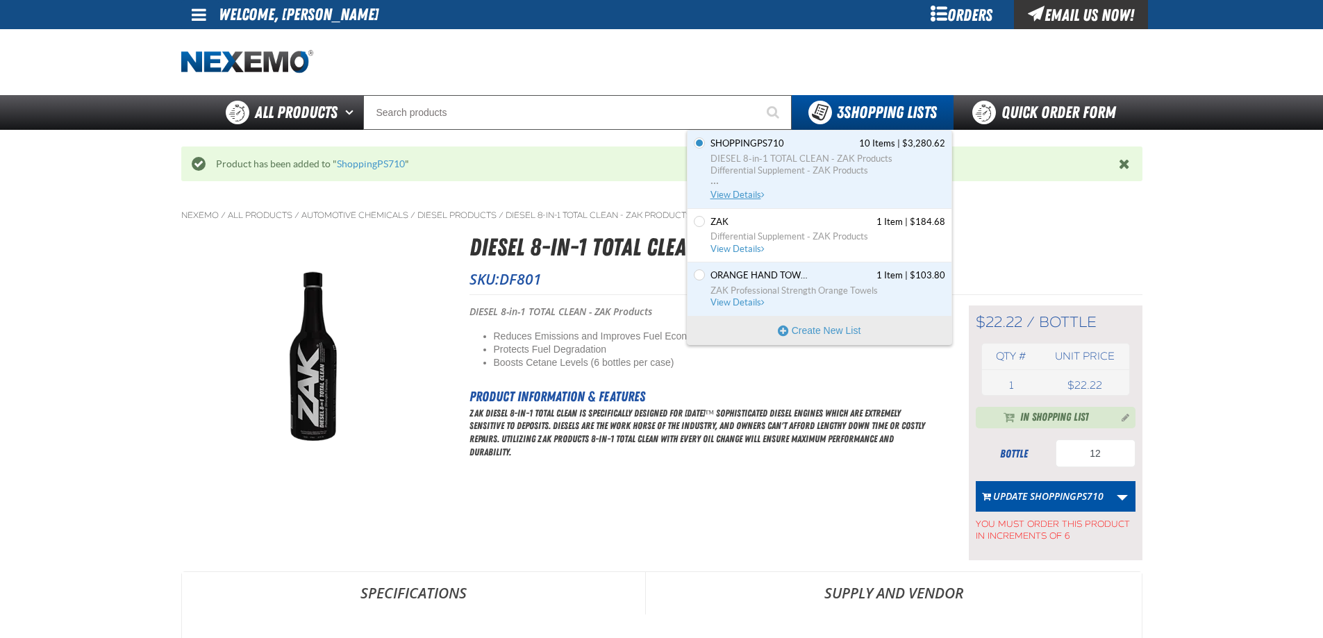
click at [743, 193] on span "View Details" at bounding box center [738, 195] width 56 height 10
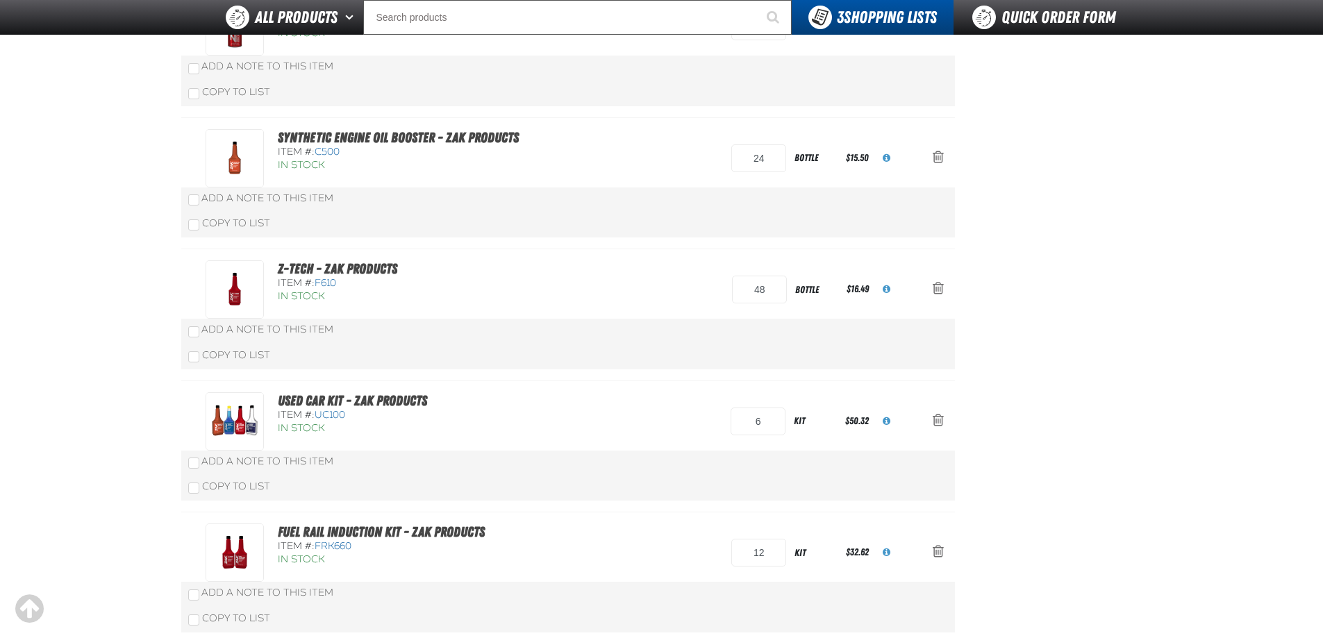
scroll to position [69, 0]
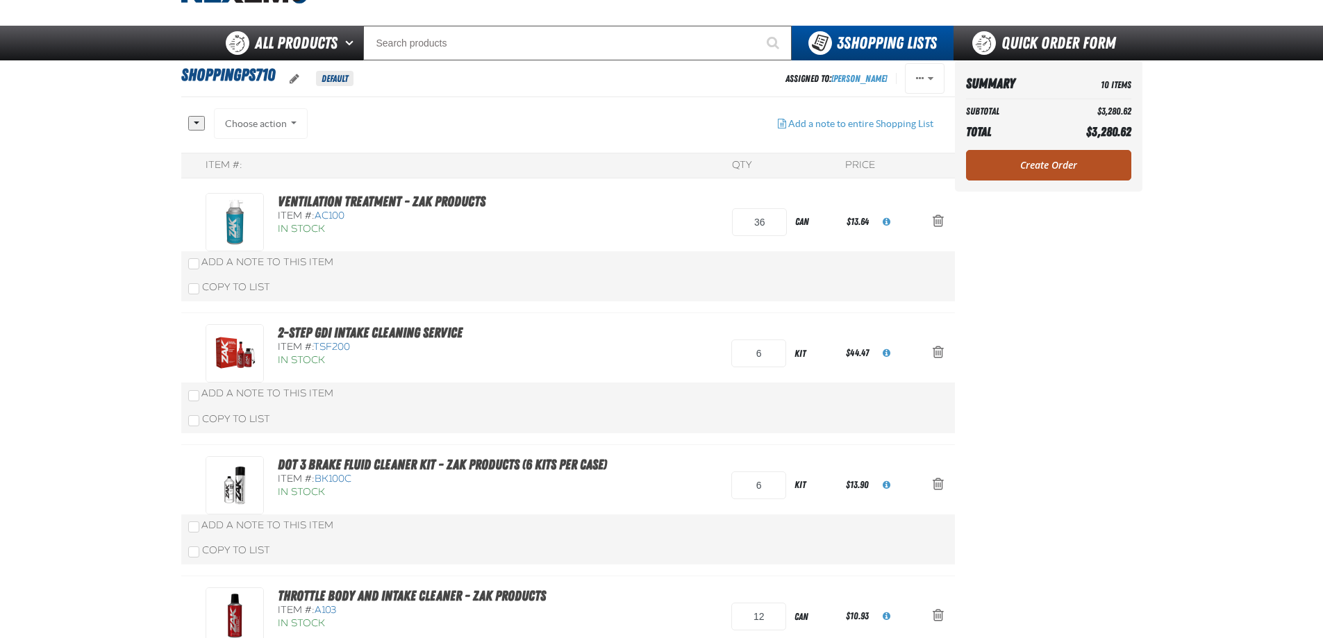
click at [1078, 157] on link "Create Order" at bounding box center [1048, 165] width 165 height 31
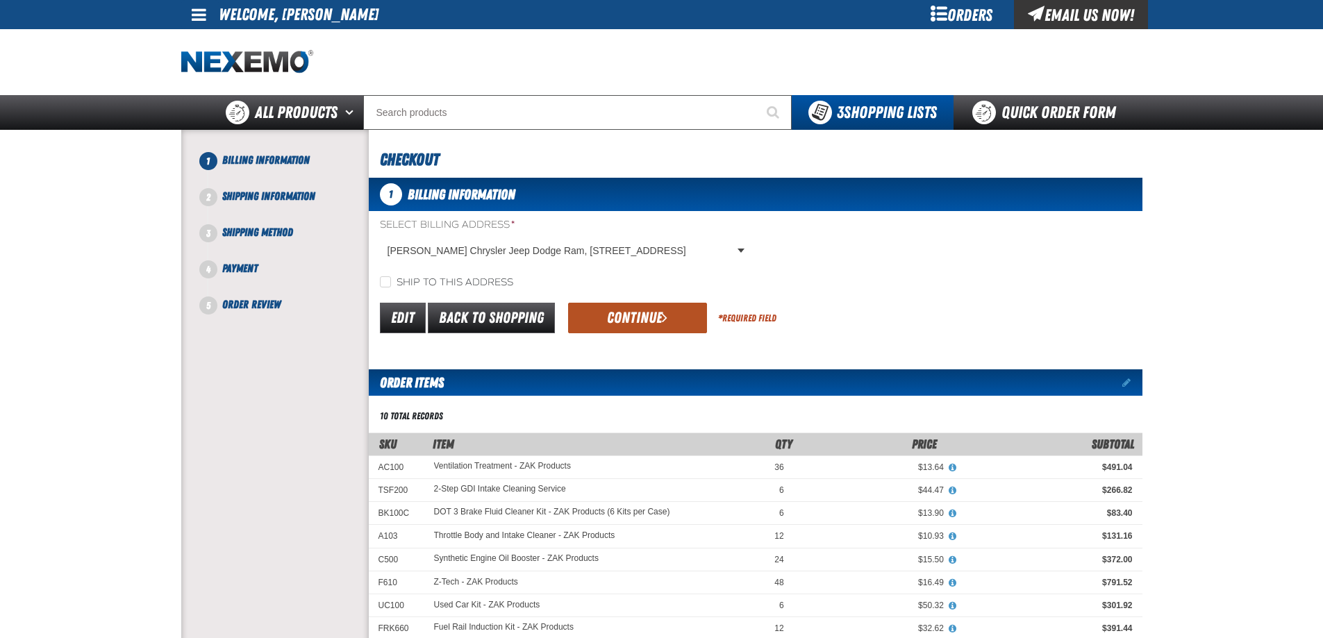
click at [635, 321] on button "Continue" at bounding box center [637, 318] width 139 height 31
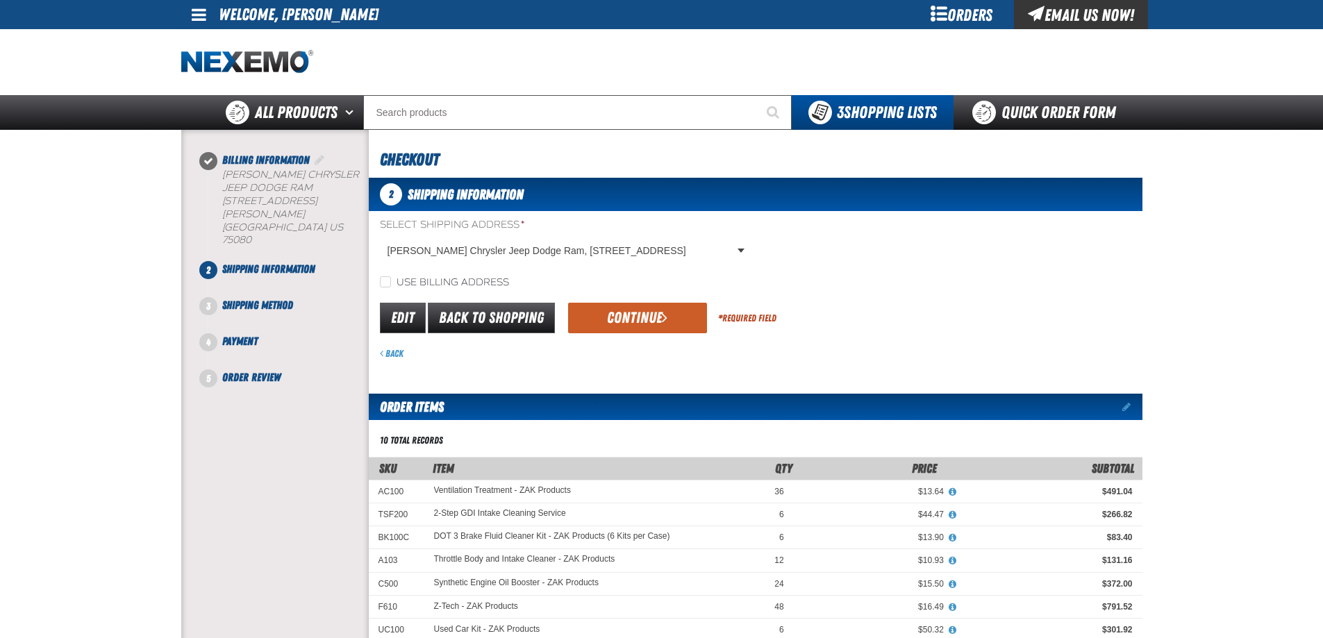
click at [634, 321] on button "Continue" at bounding box center [637, 318] width 139 height 31
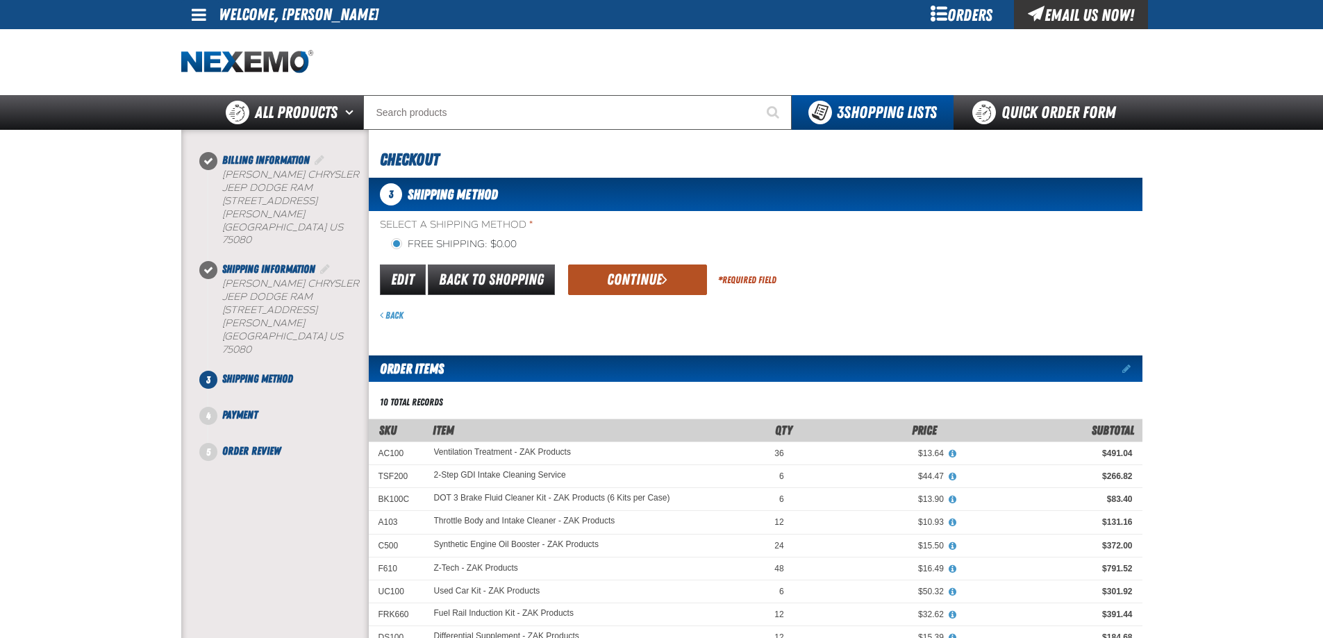
click at [633, 270] on button "Continue" at bounding box center [637, 280] width 139 height 31
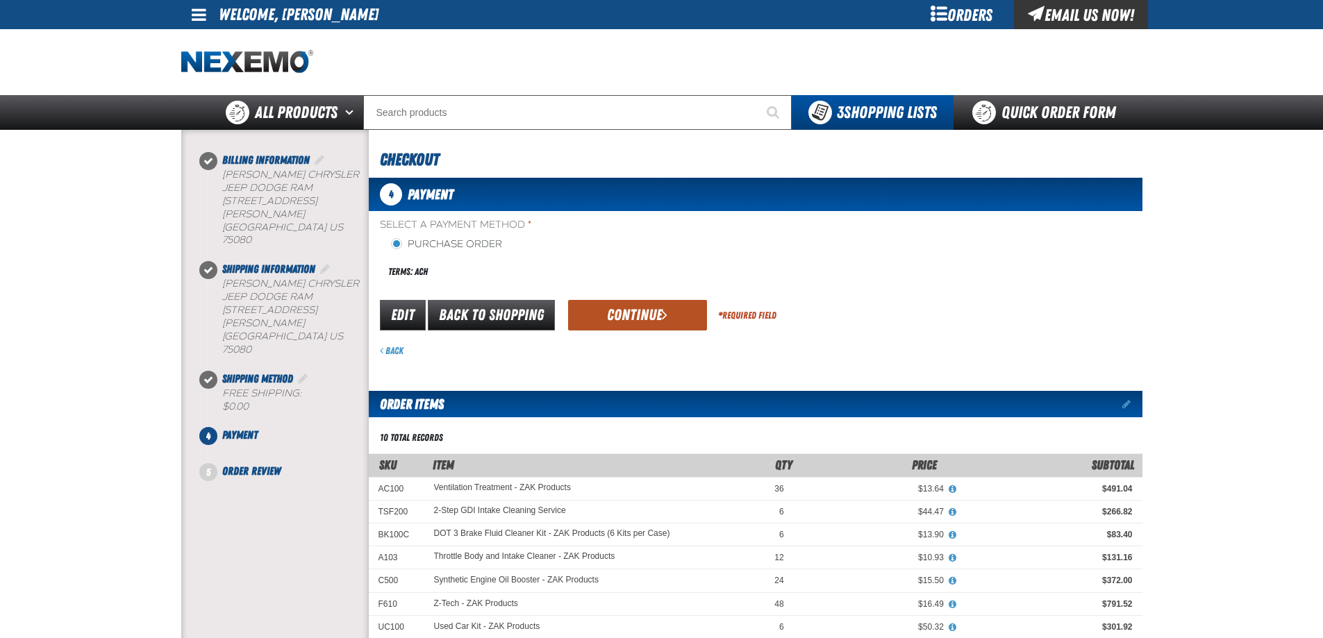
click at [608, 307] on button "Continue" at bounding box center [637, 315] width 139 height 31
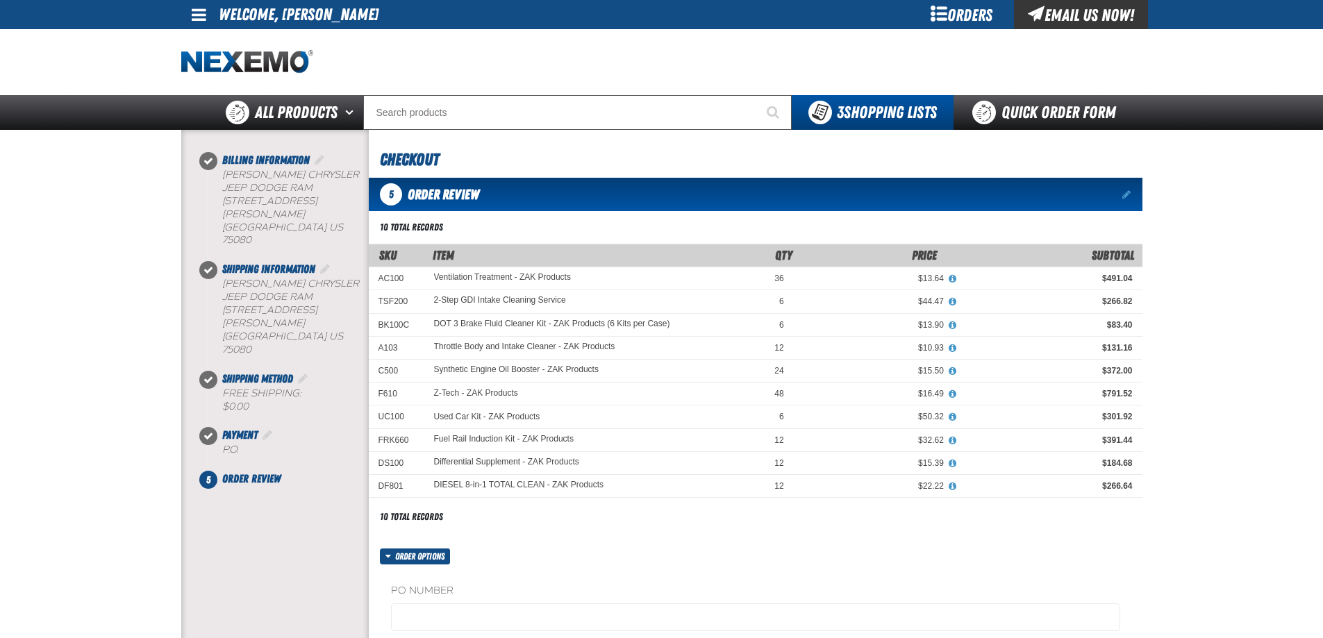
click at [425, 585] on label "PO Number" at bounding box center [755, 591] width 729 height 13
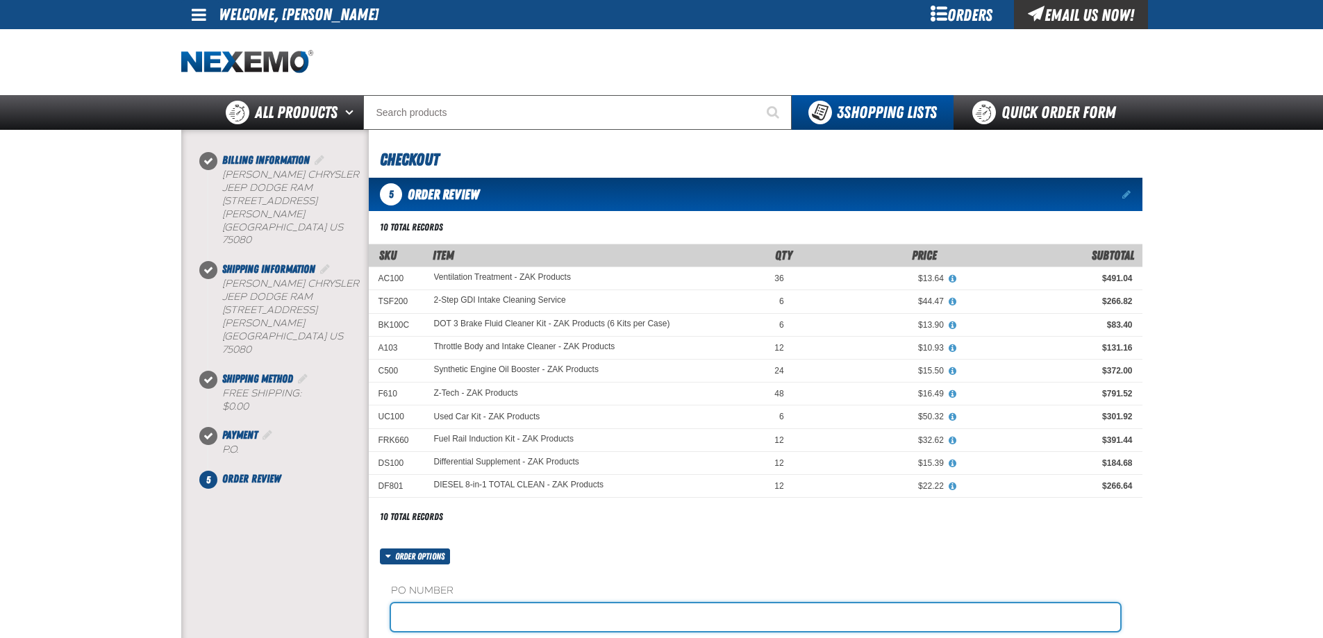
click at [429, 607] on input "text" at bounding box center [755, 617] width 729 height 28
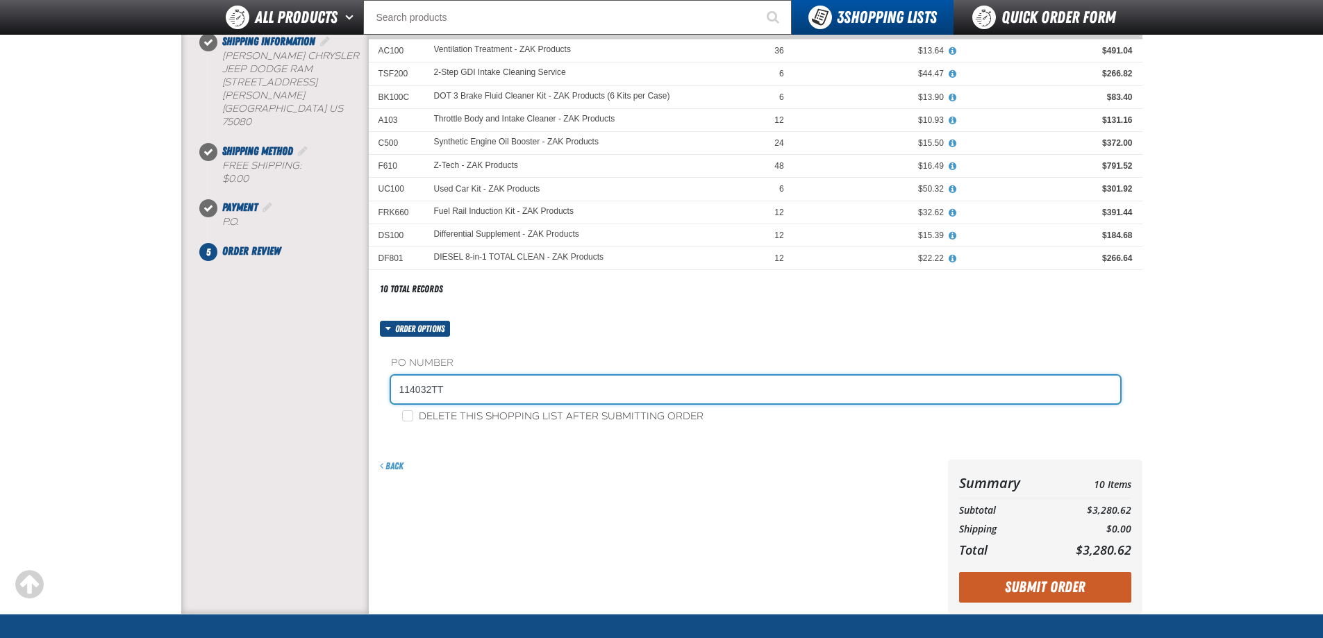
scroll to position [278, 0]
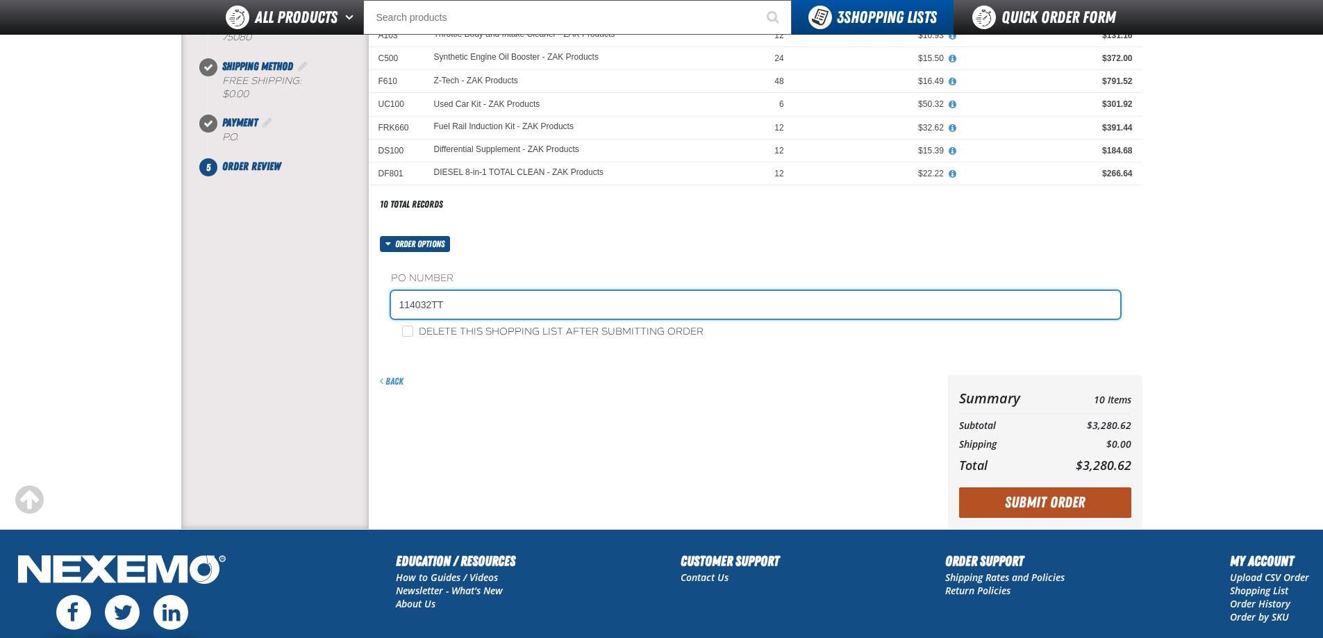
type input "114032TT"
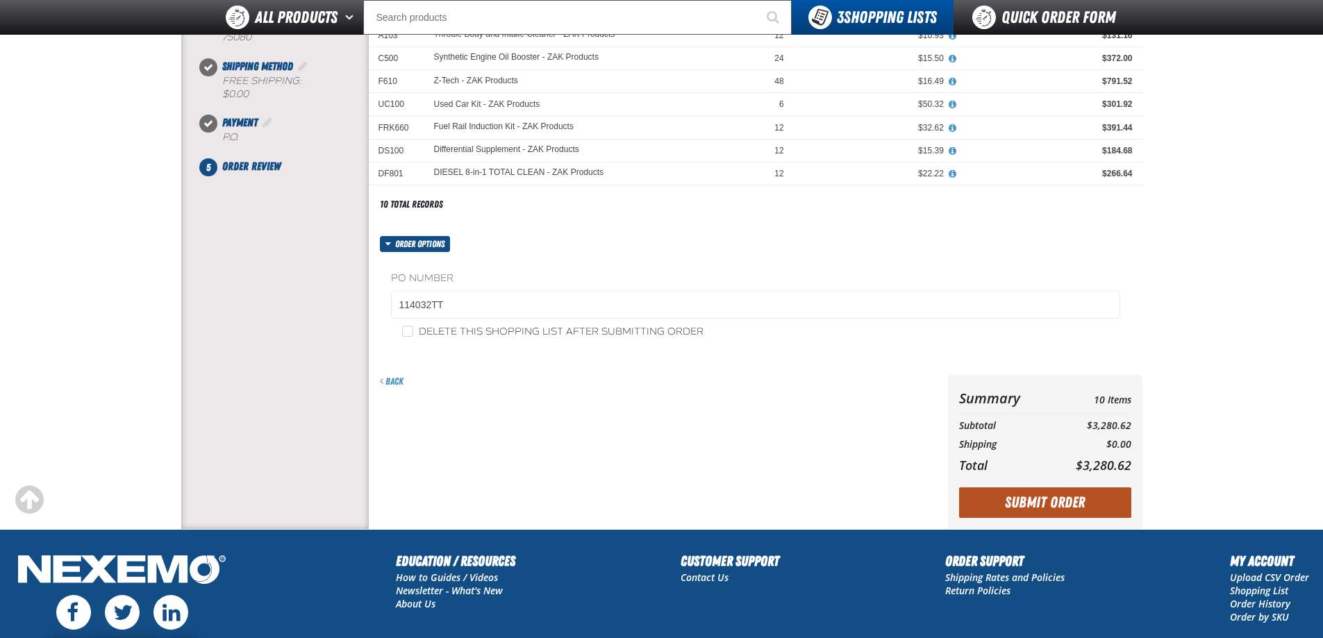
click at [982, 499] on button "Submit Order" at bounding box center [1045, 502] width 172 height 31
